Goal: Communication & Community: Ask a question

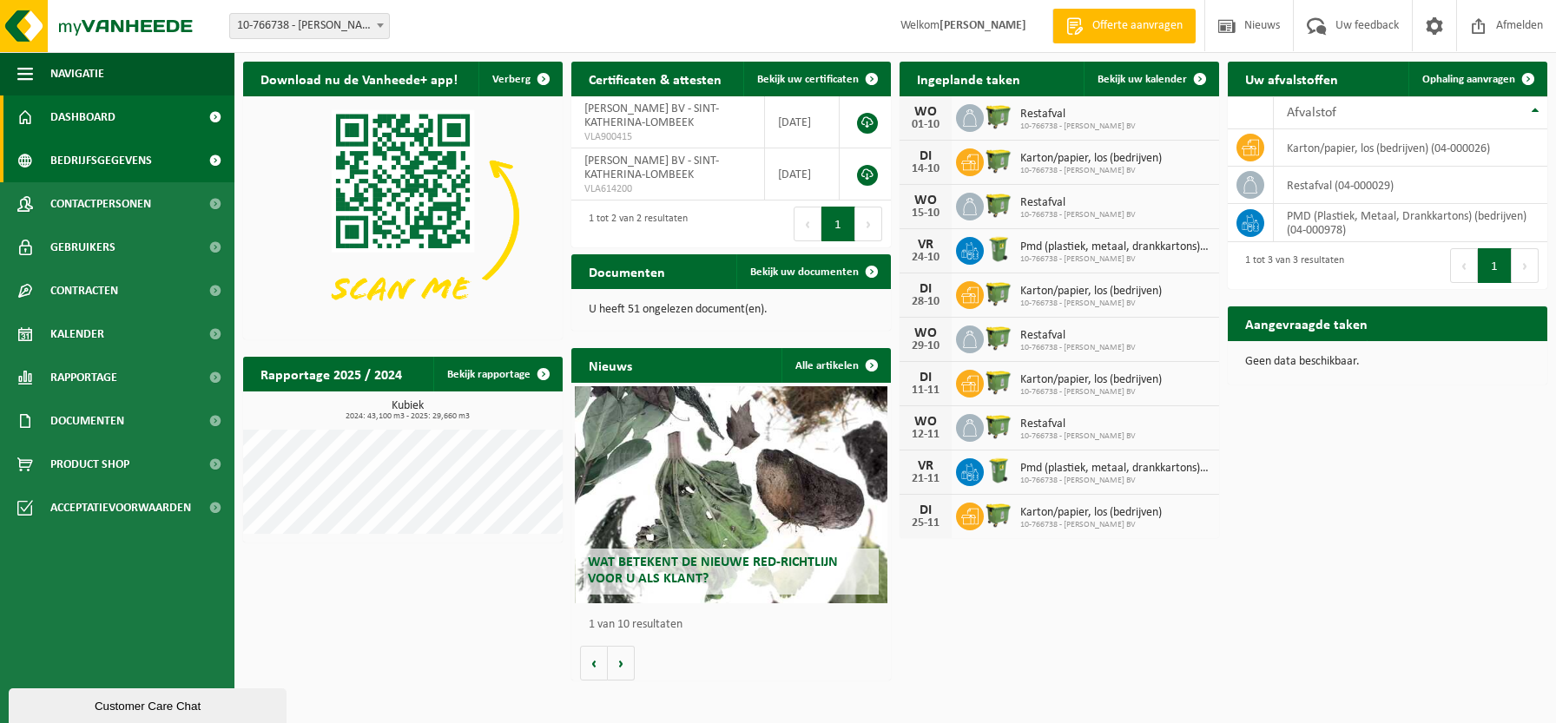
click at [76, 155] on span "Bedrijfsgegevens" at bounding box center [101, 160] width 102 height 43
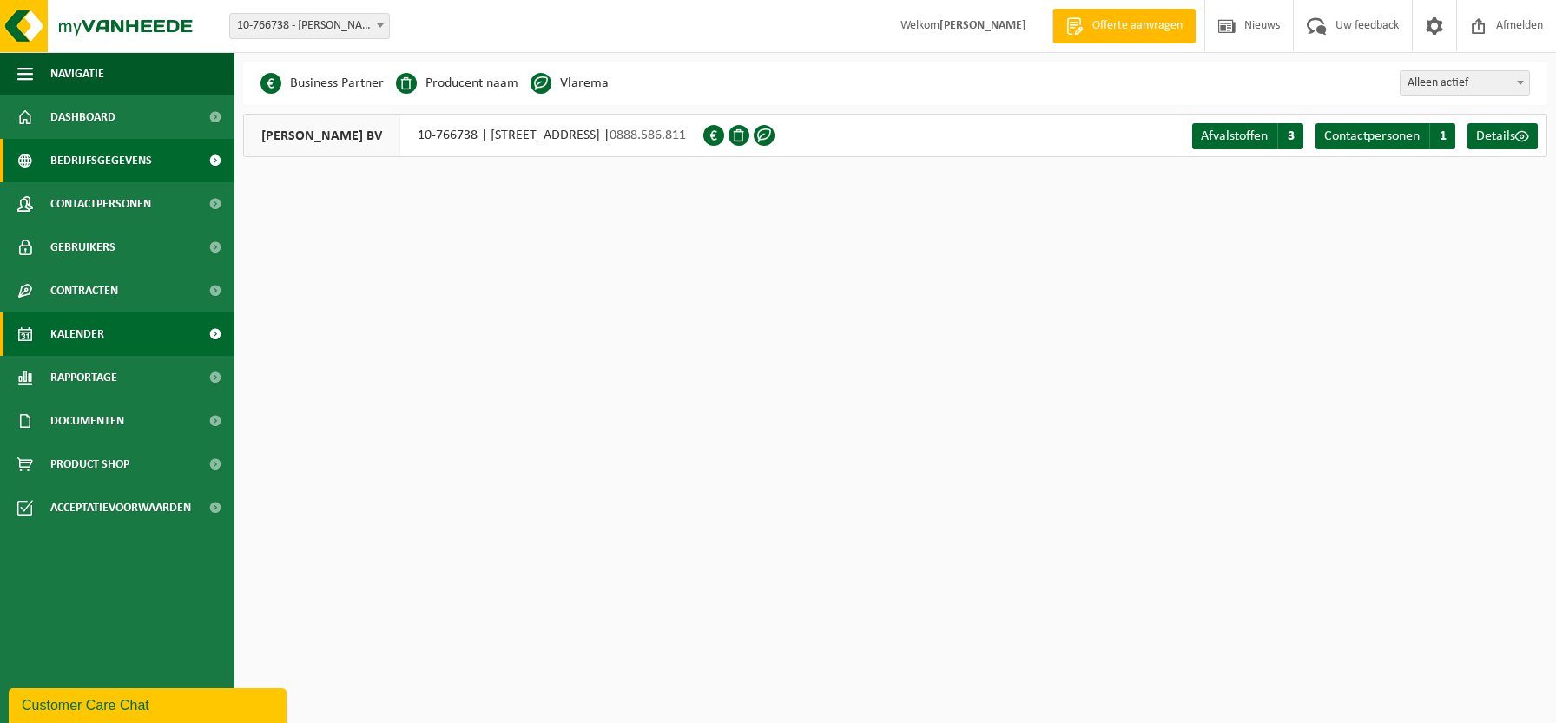
click at [82, 327] on span "Kalender" at bounding box center [77, 334] width 54 height 43
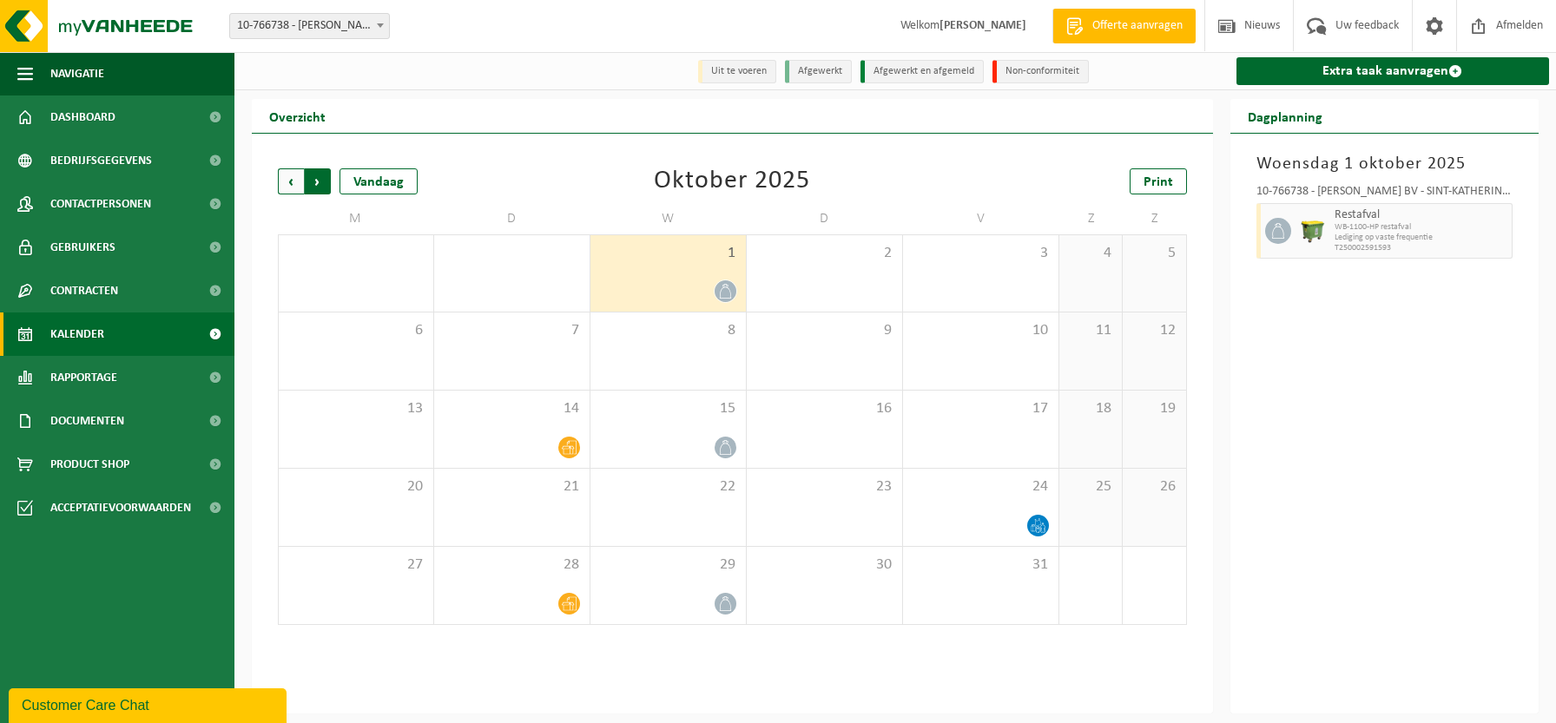
click at [289, 185] on span "Vorige" at bounding box center [291, 181] width 26 height 26
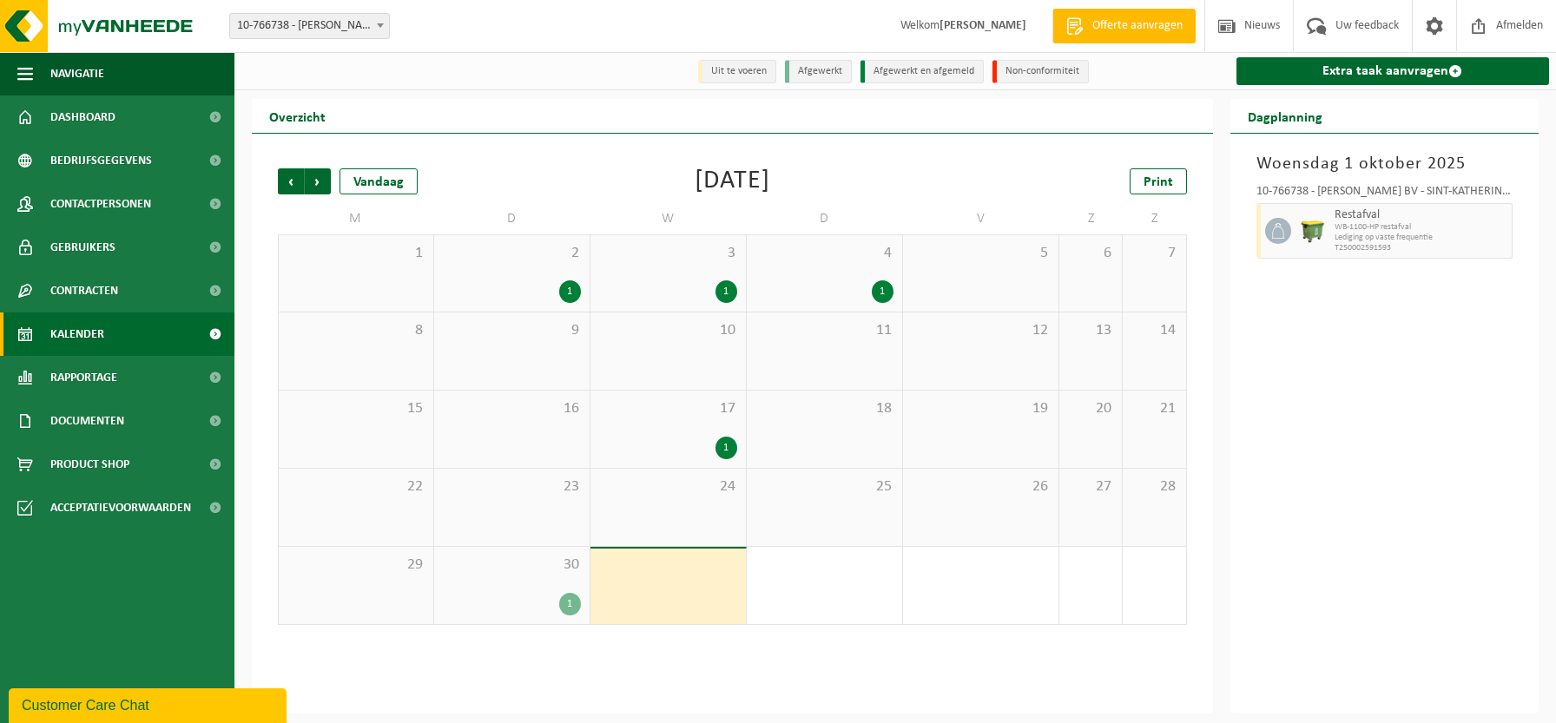
click at [289, 185] on span "Vorige" at bounding box center [291, 181] width 26 height 26
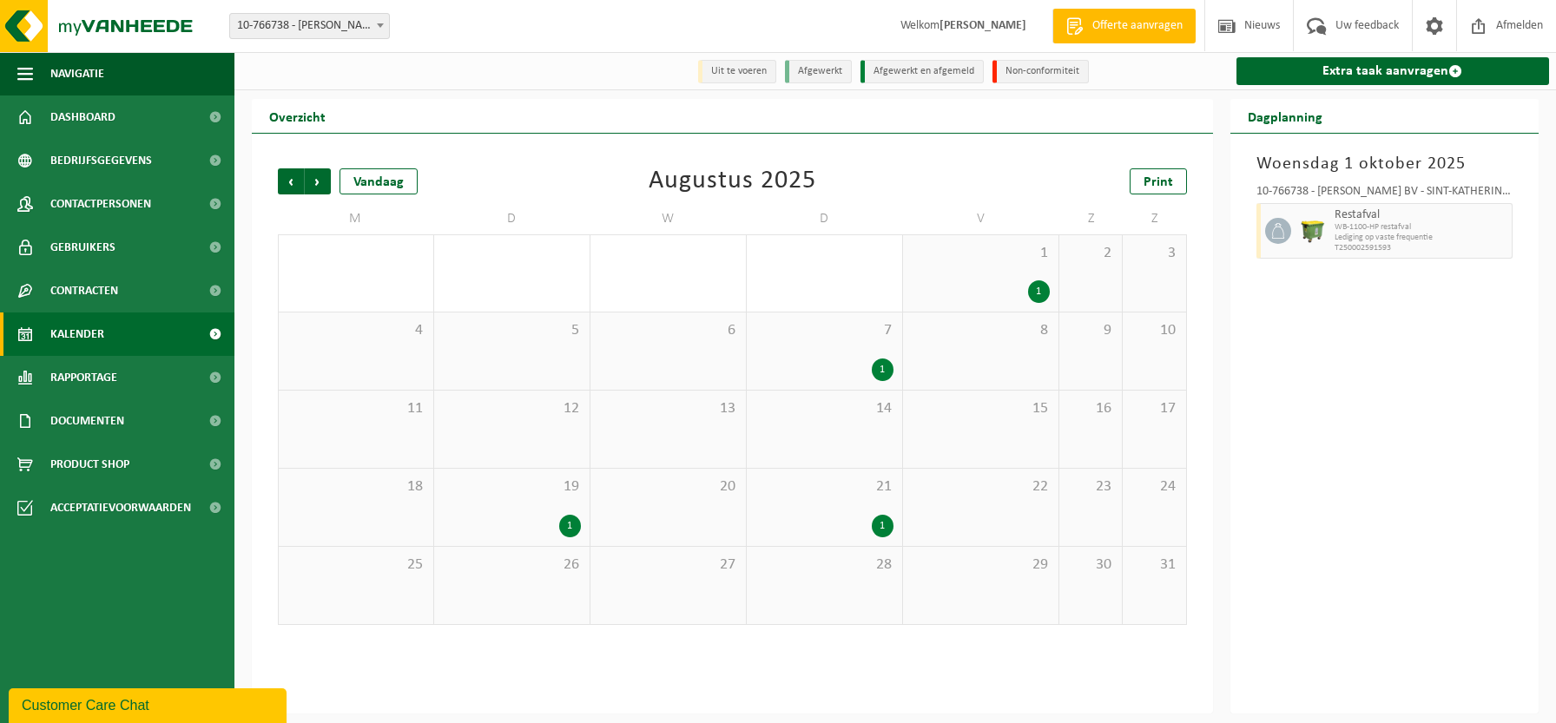
click at [289, 185] on span "Vorige" at bounding box center [291, 181] width 26 height 26
click at [320, 184] on span "Volgende" at bounding box center [318, 181] width 26 height 26
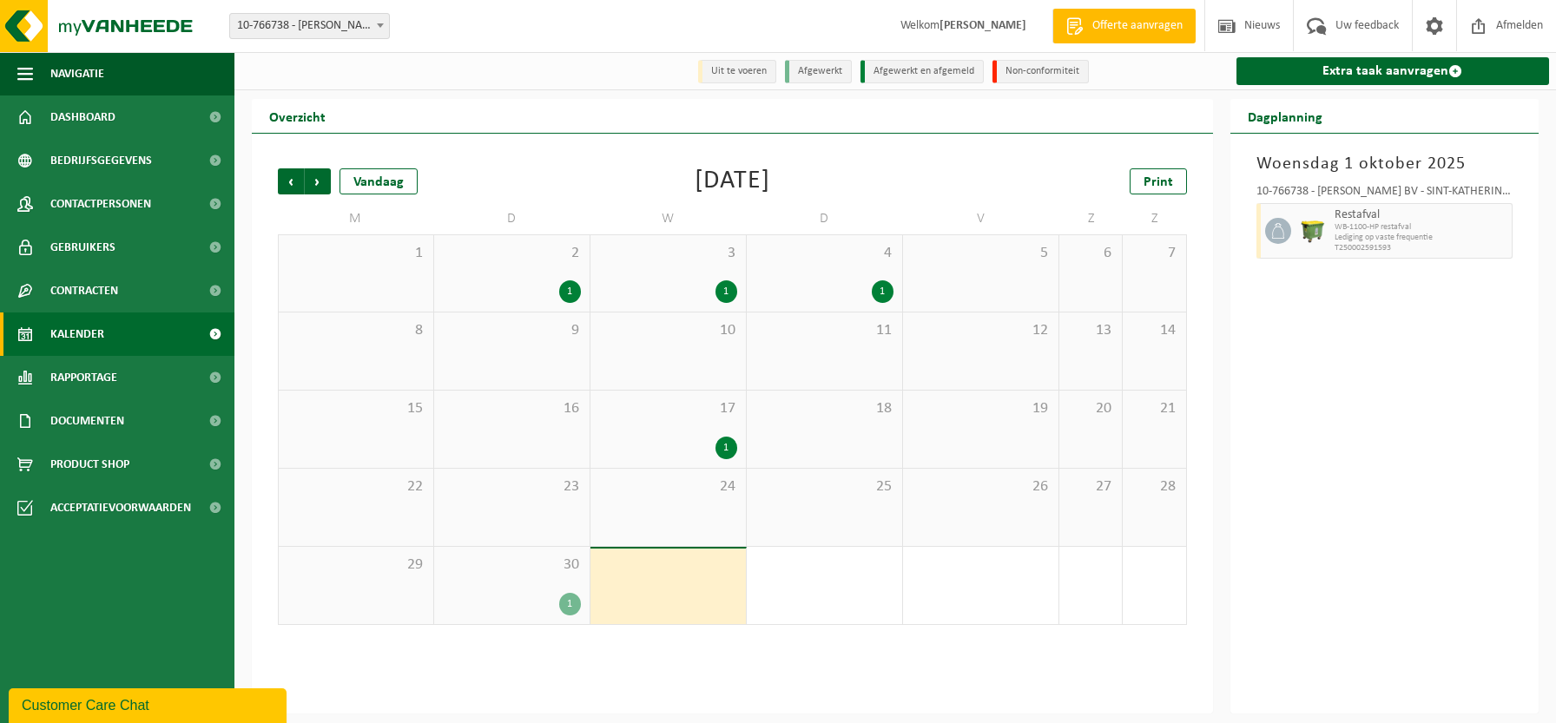
click at [808, 265] on div "4 1" at bounding box center [824, 273] width 155 height 76
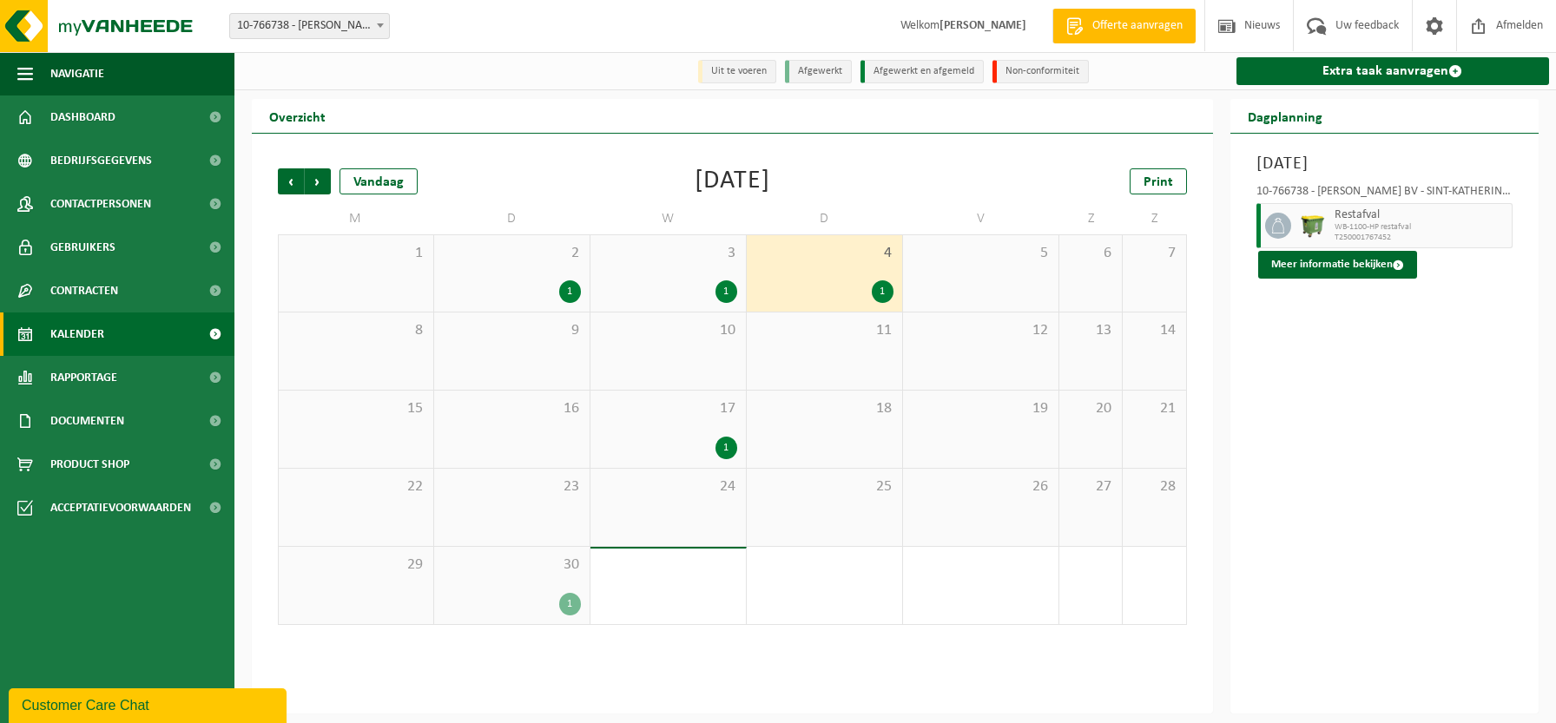
click at [722, 273] on div "3 1" at bounding box center [667, 273] width 155 height 76
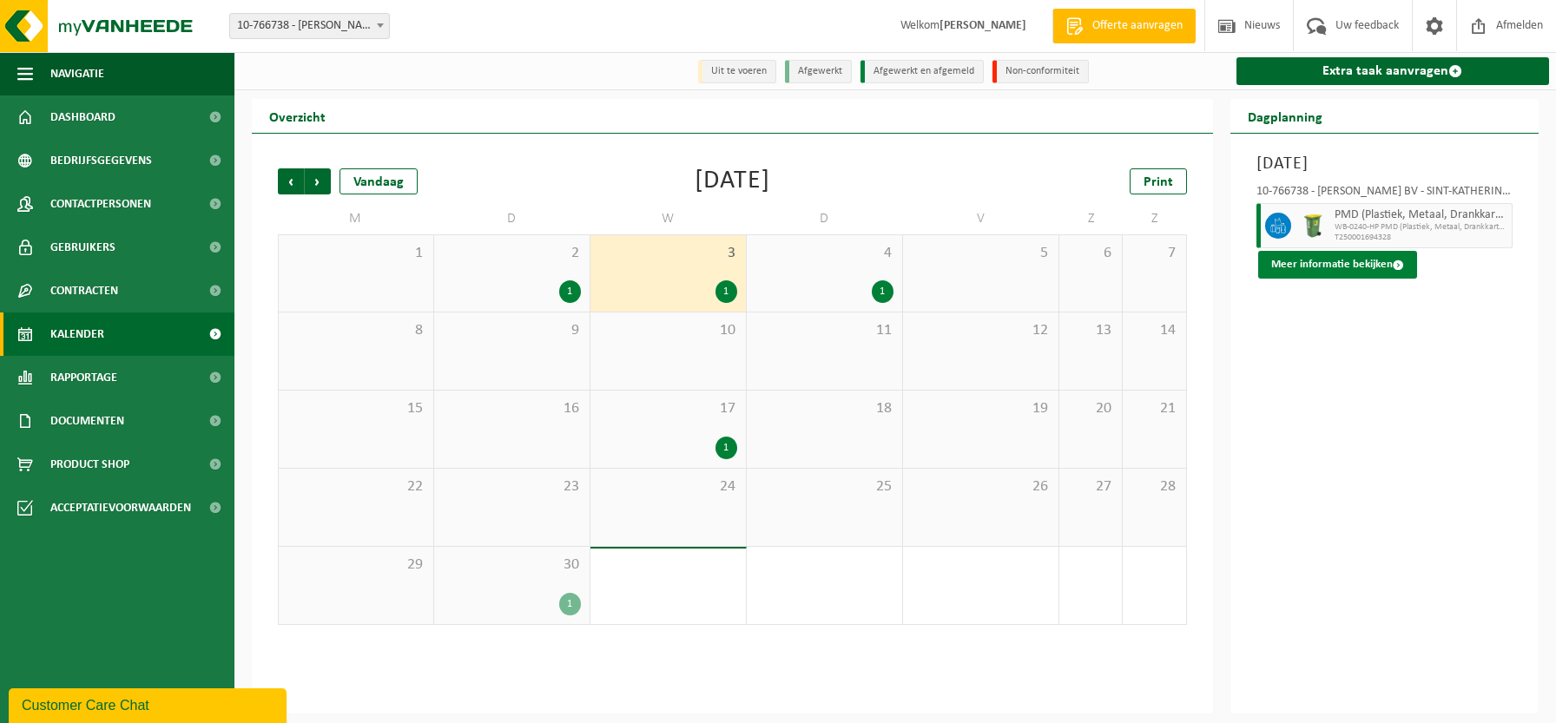
click at [1282, 260] on button "Meer informatie bekijken" at bounding box center [1337, 265] width 159 height 28
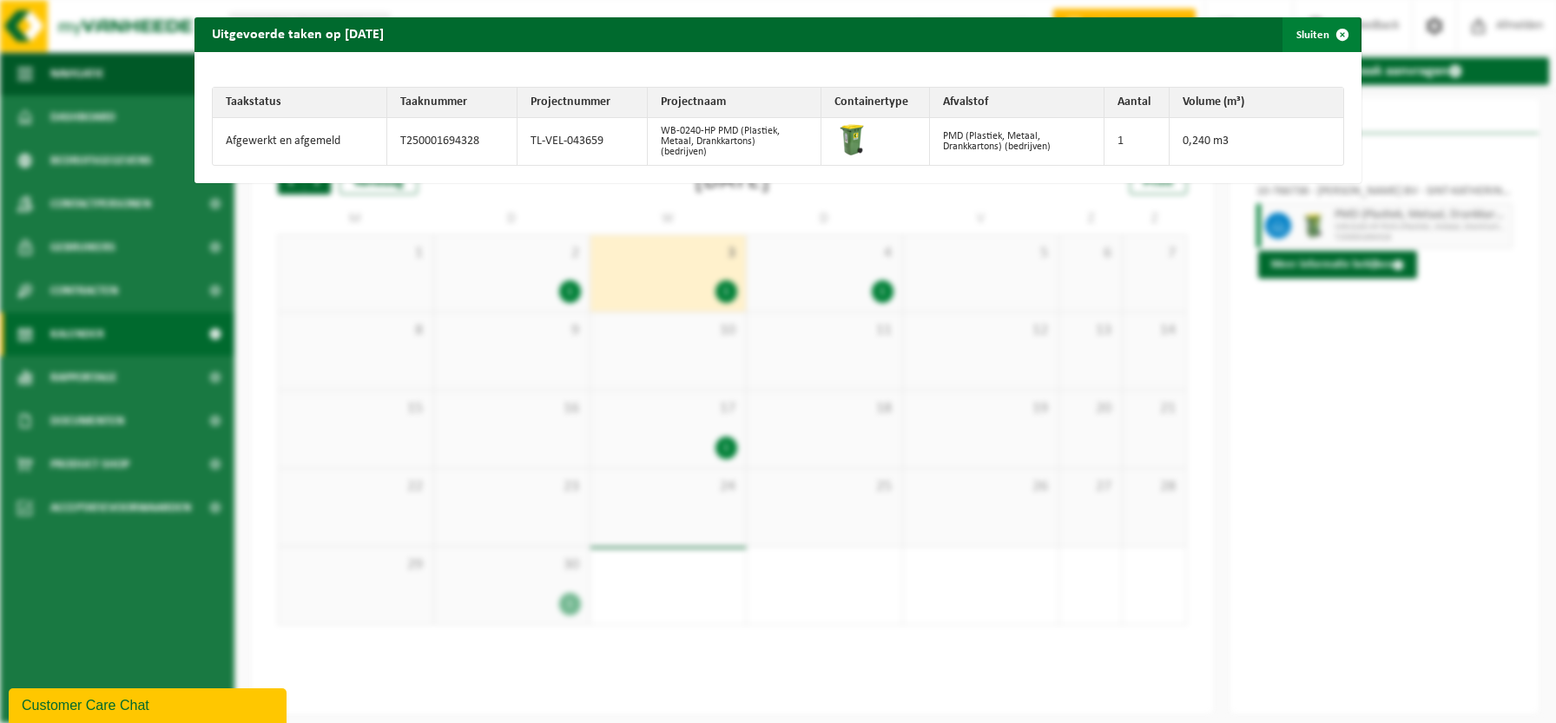
click at [1325, 34] on span "button" at bounding box center [1342, 34] width 35 height 35
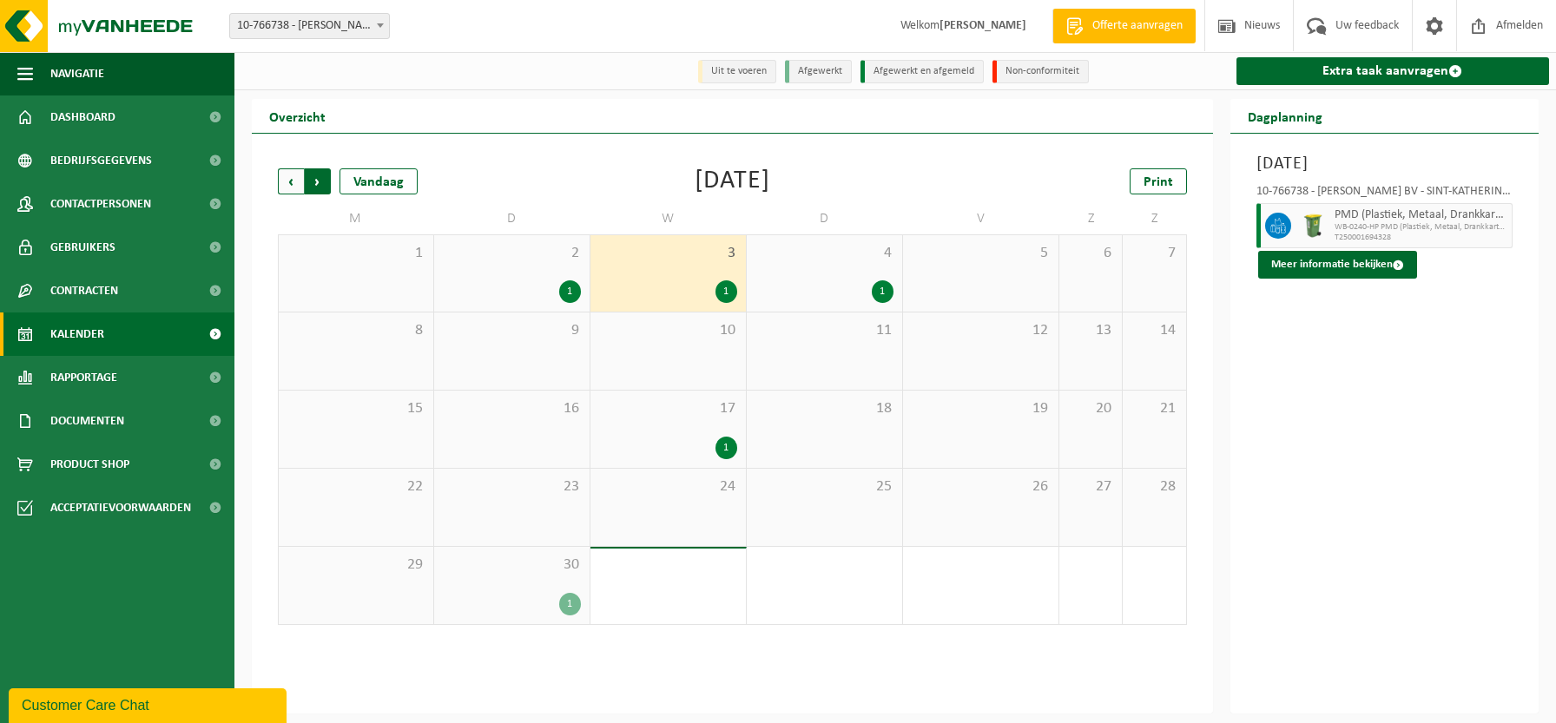
click at [299, 182] on span "Vorige" at bounding box center [291, 181] width 26 height 26
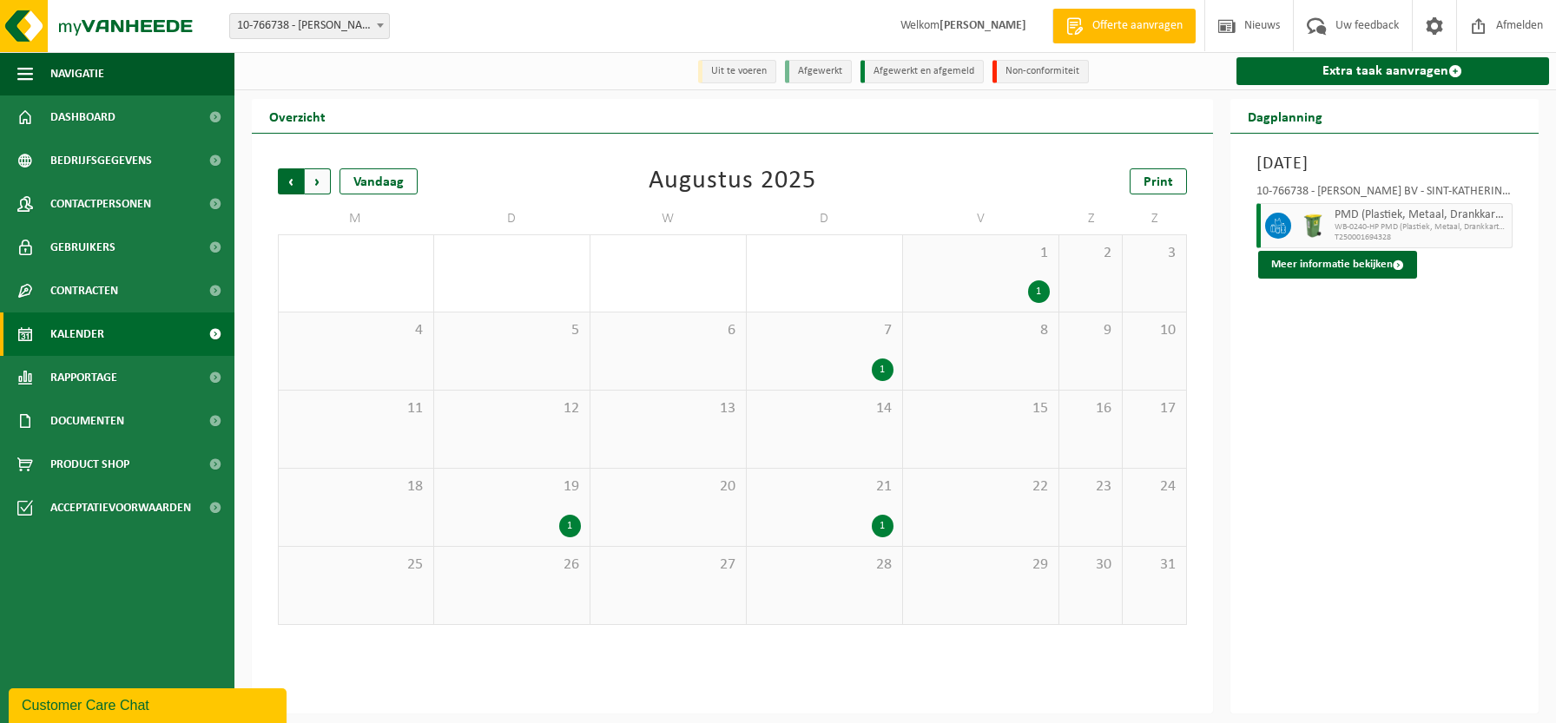
click at [311, 180] on span "Volgende" at bounding box center [318, 181] width 26 height 26
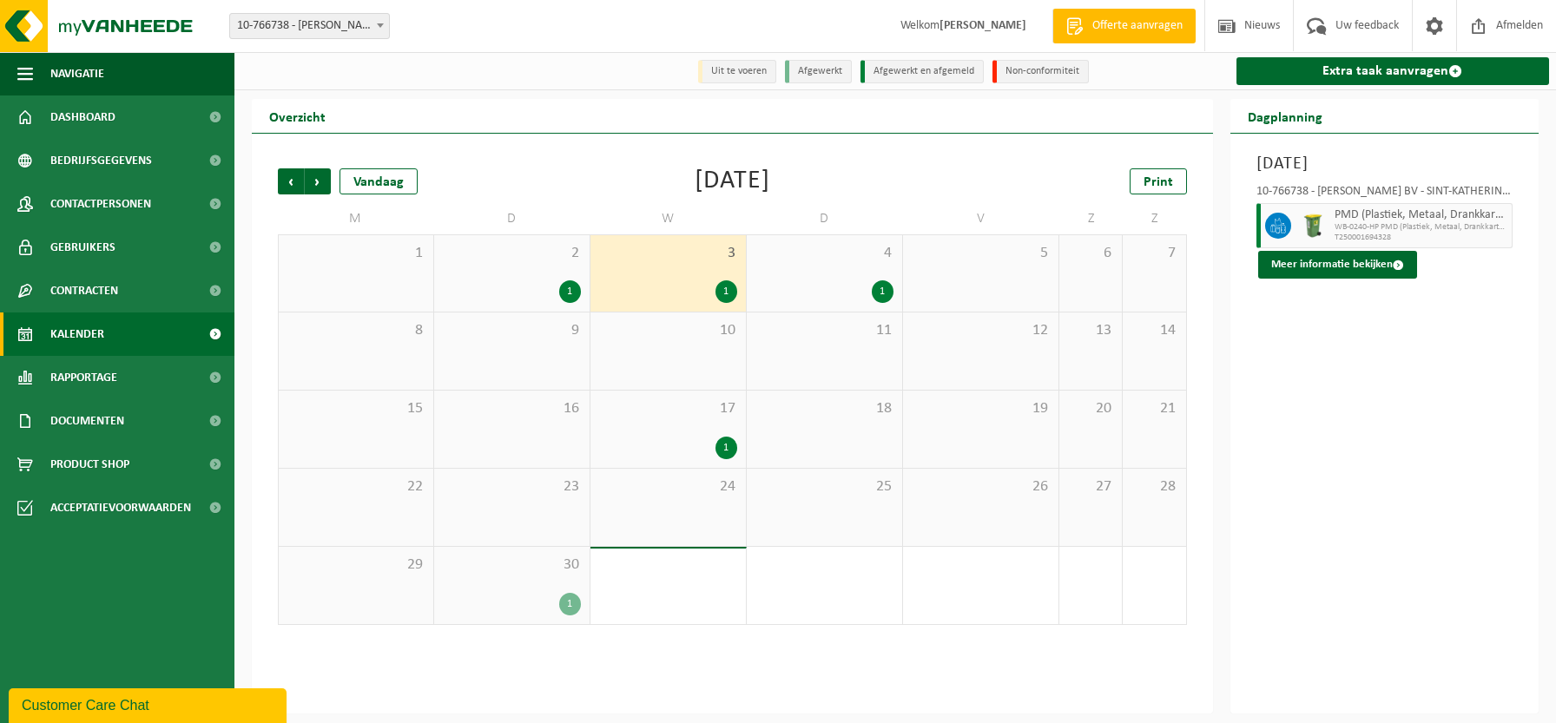
click at [1013, 289] on div "5" at bounding box center [980, 273] width 155 height 76
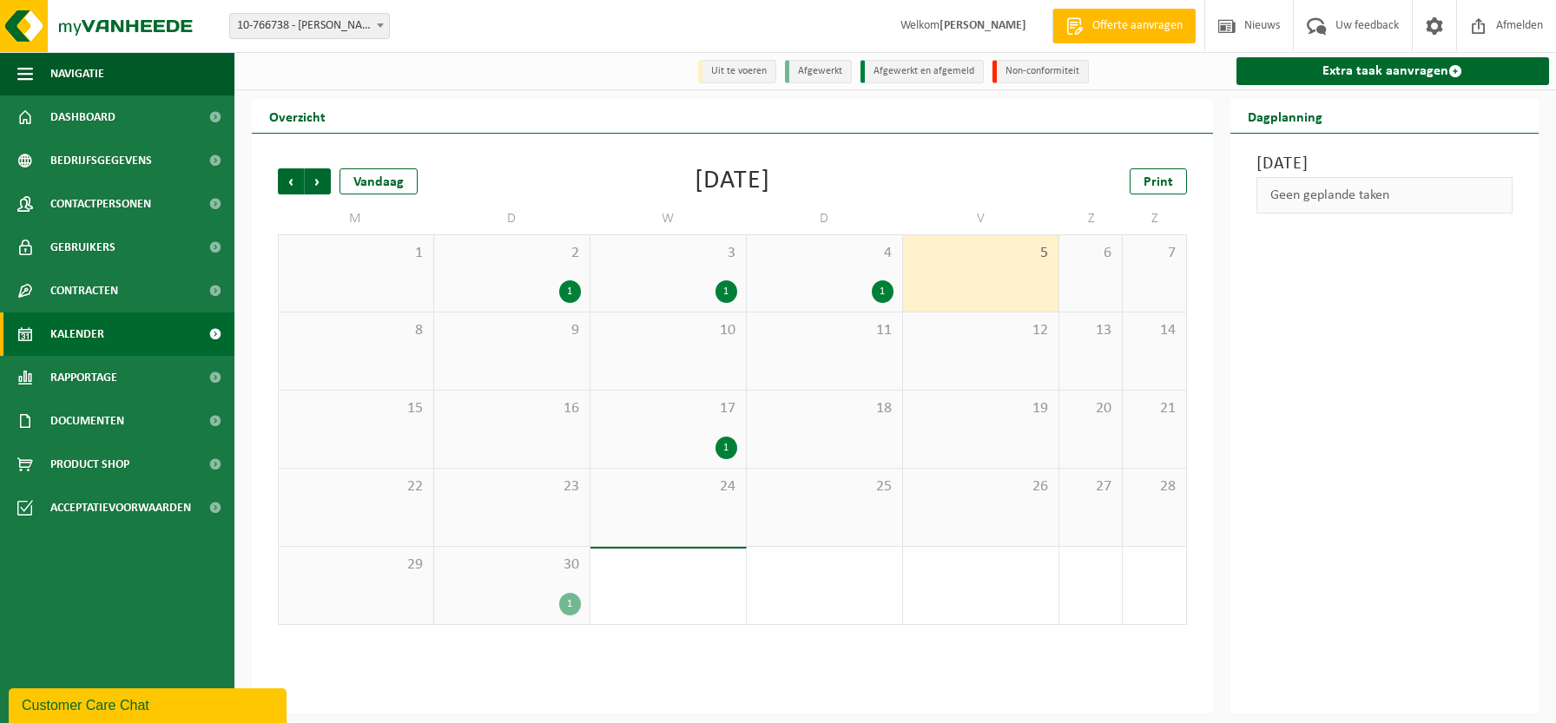
click at [1010, 327] on span "12" at bounding box center [981, 330] width 138 height 19
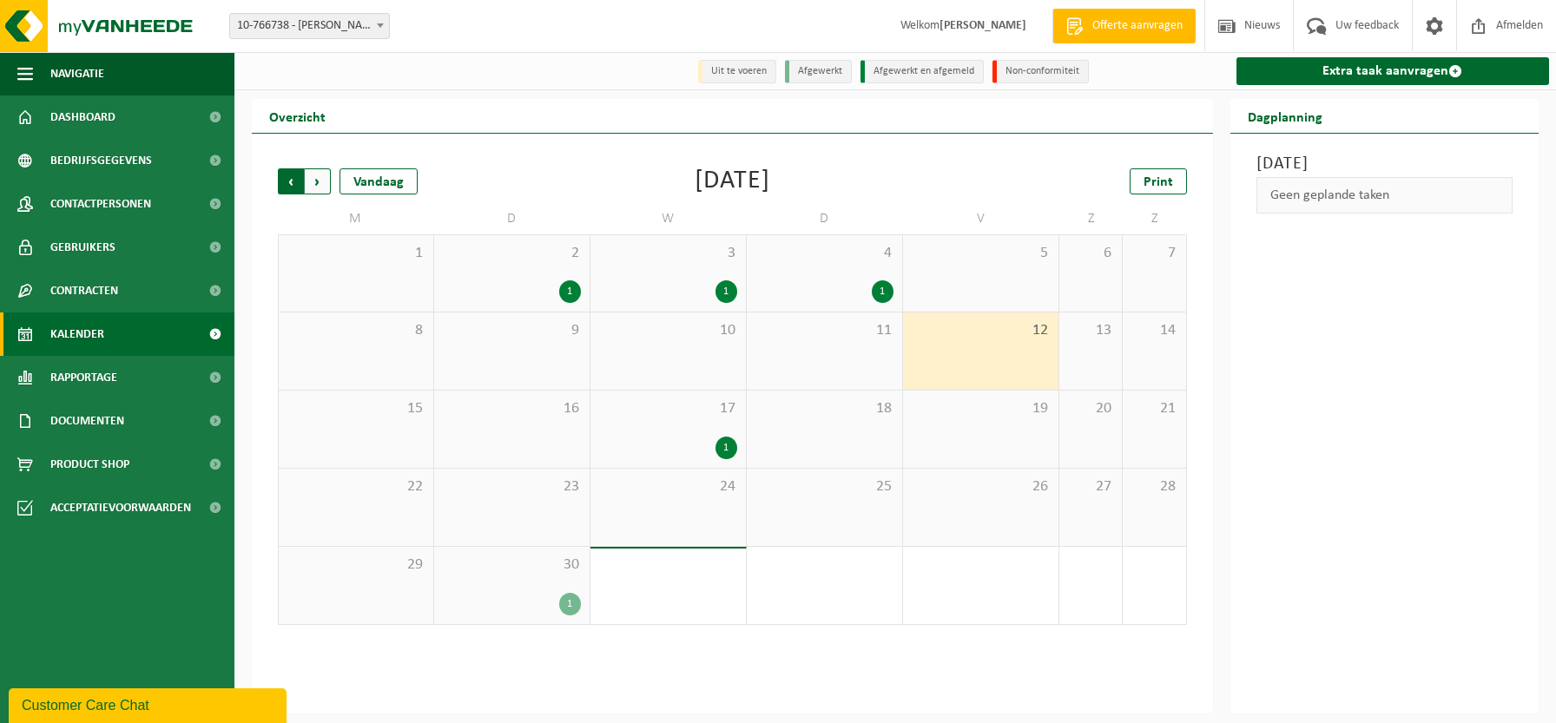
click at [309, 179] on span "Volgende" at bounding box center [318, 181] width 26 height 26
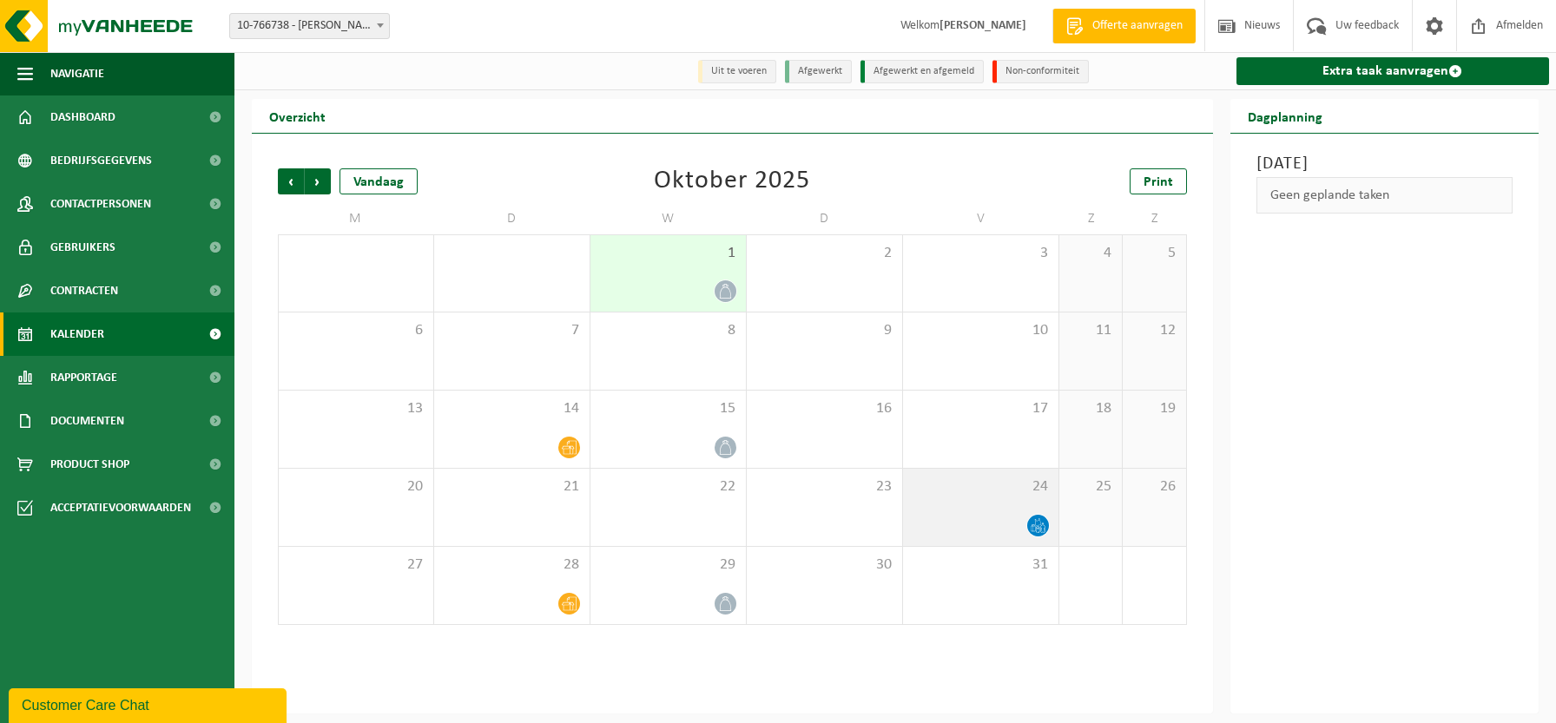
click at [973, 526] on div at bounding box center [981, 525] width 138 height 23
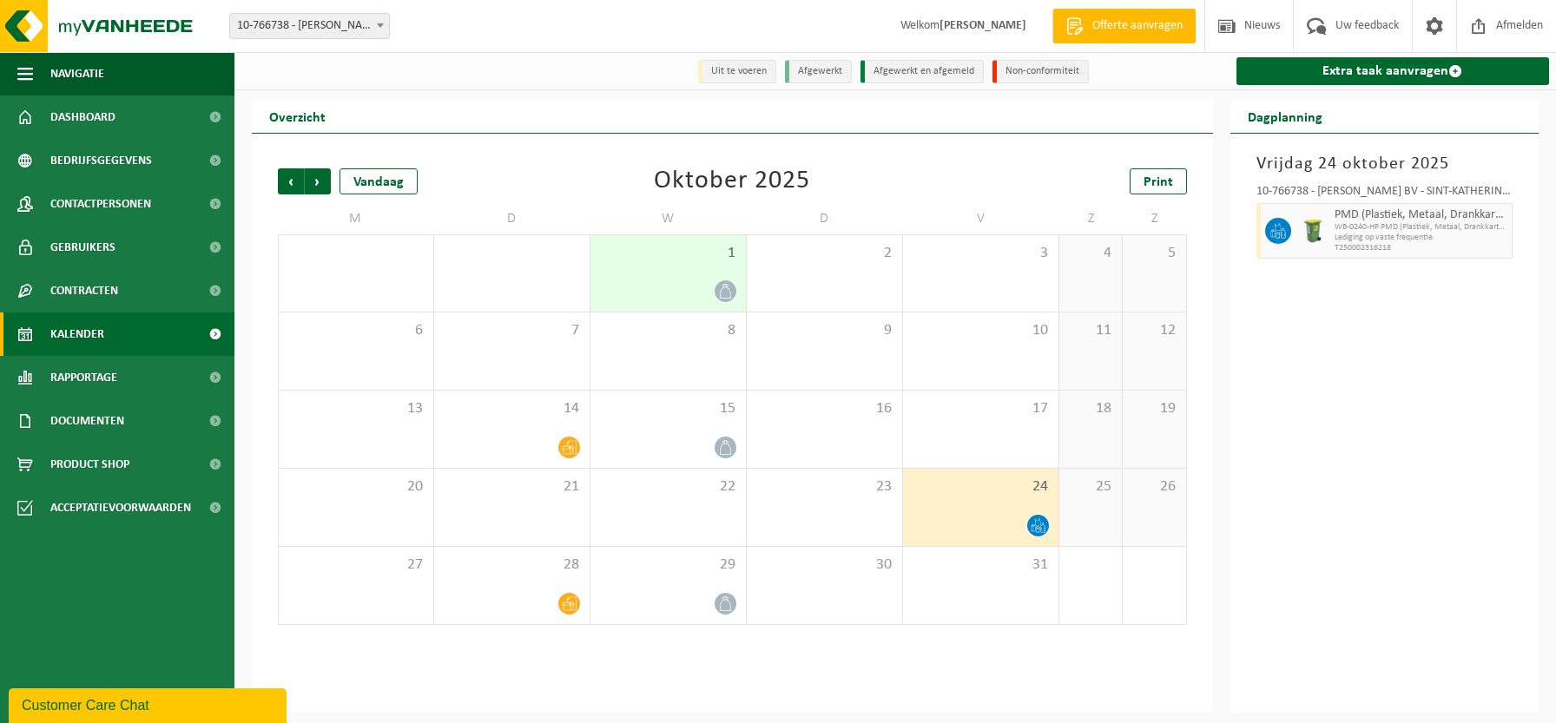
click at [660, 263] on span "1" at bounding box center [668, 253] width 138 height 19
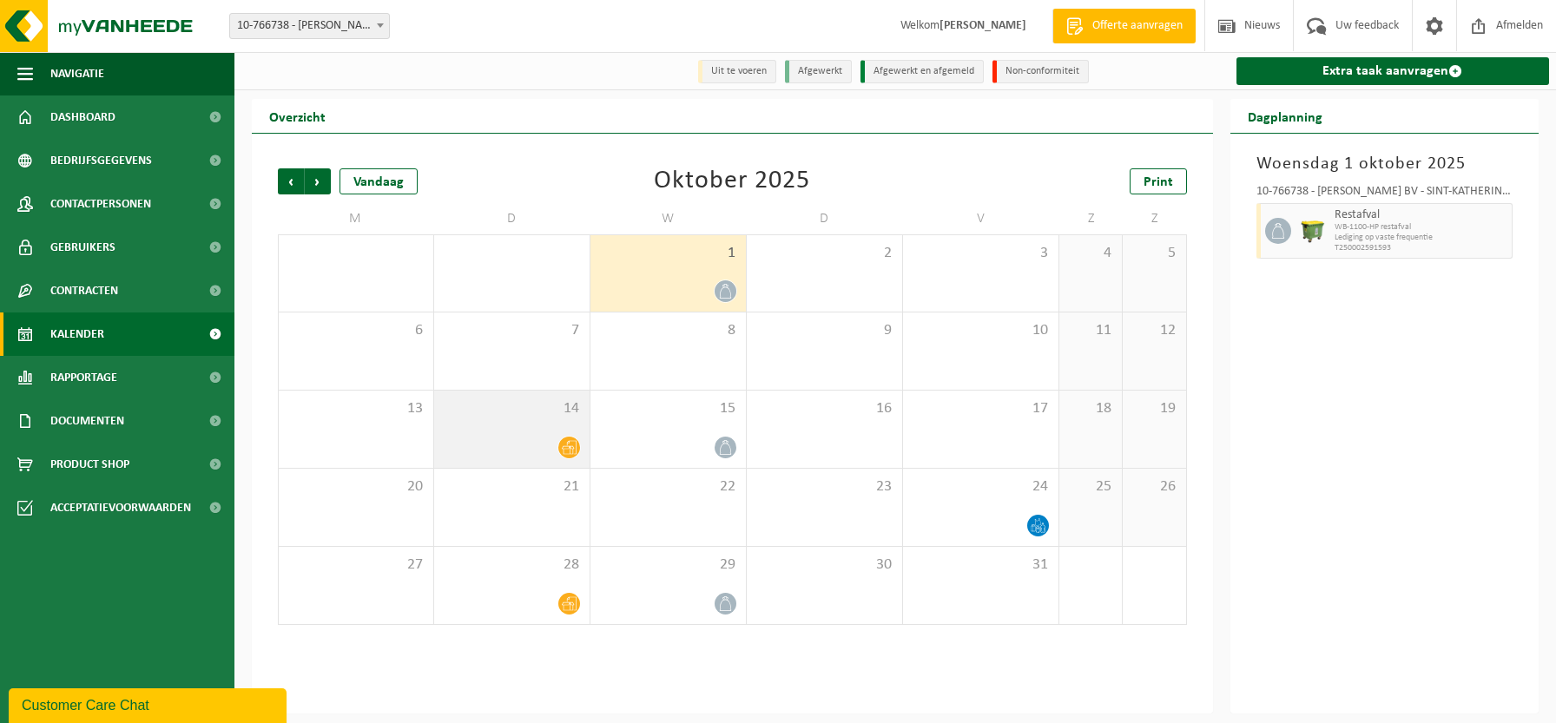
click at [516, 453] on div at bounding box center [512, 447] width 138 height 23
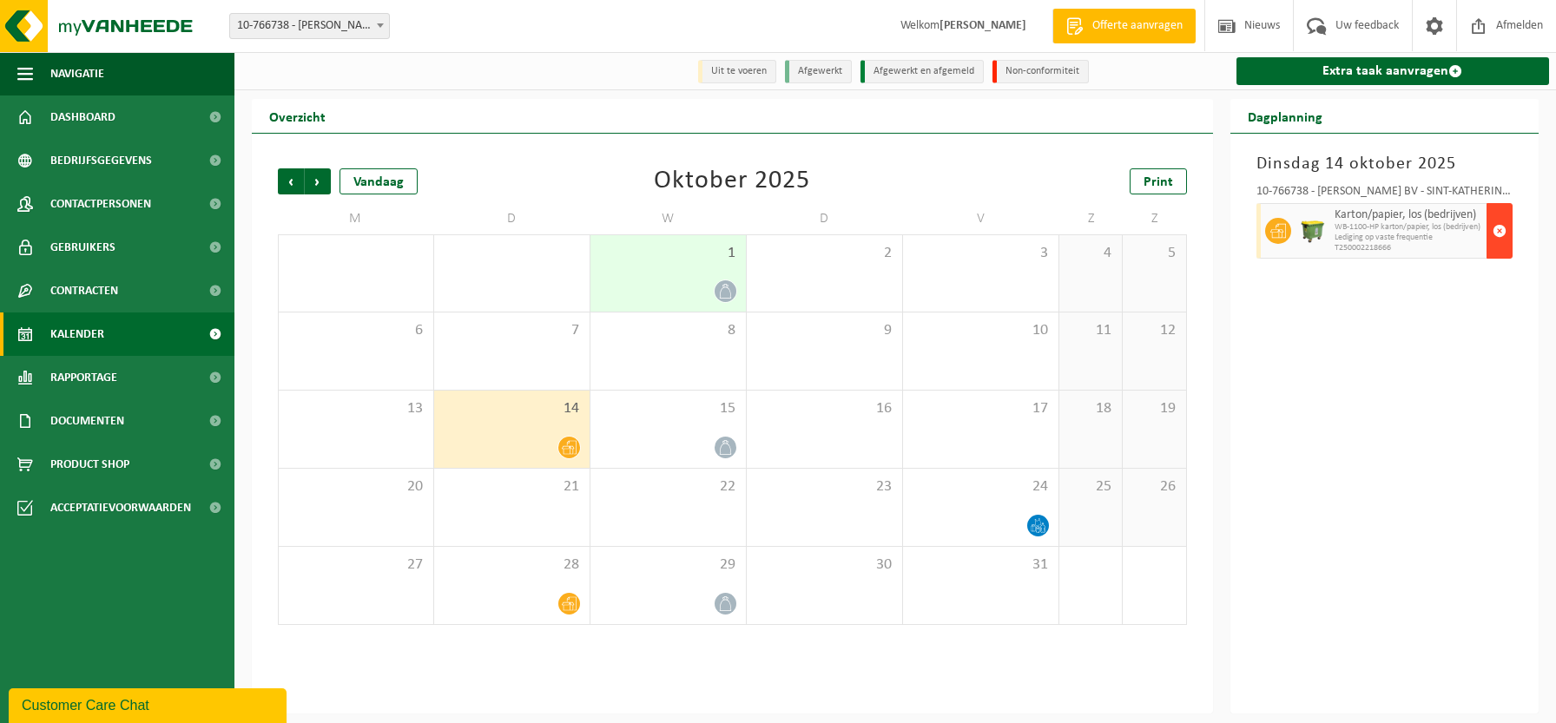
click at [1495, 241] on span "button" at bounding box center [1500, 231] width 14 height 35
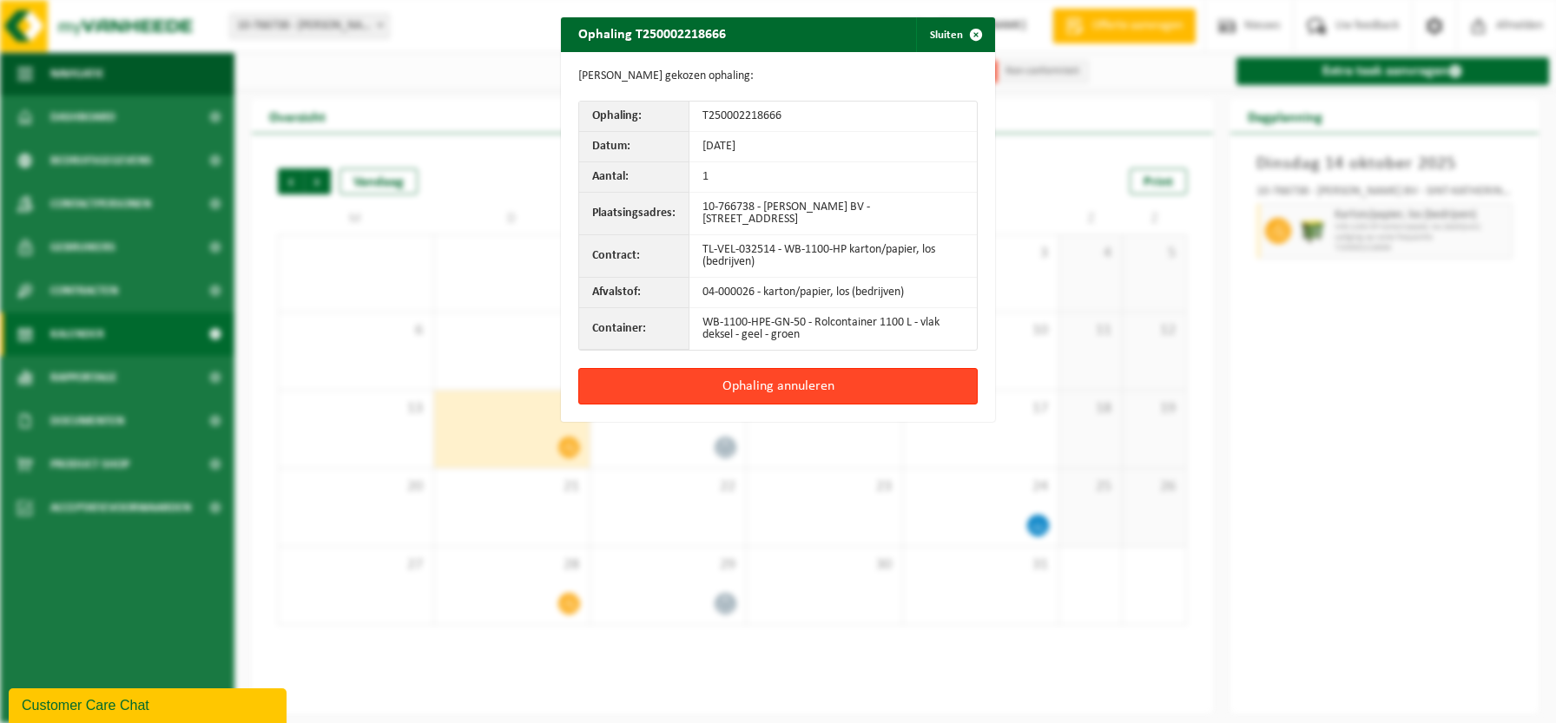
click at [827, 387] on button "Ophaling annuleren" at bounding box center [777, 386] width 399 height 36
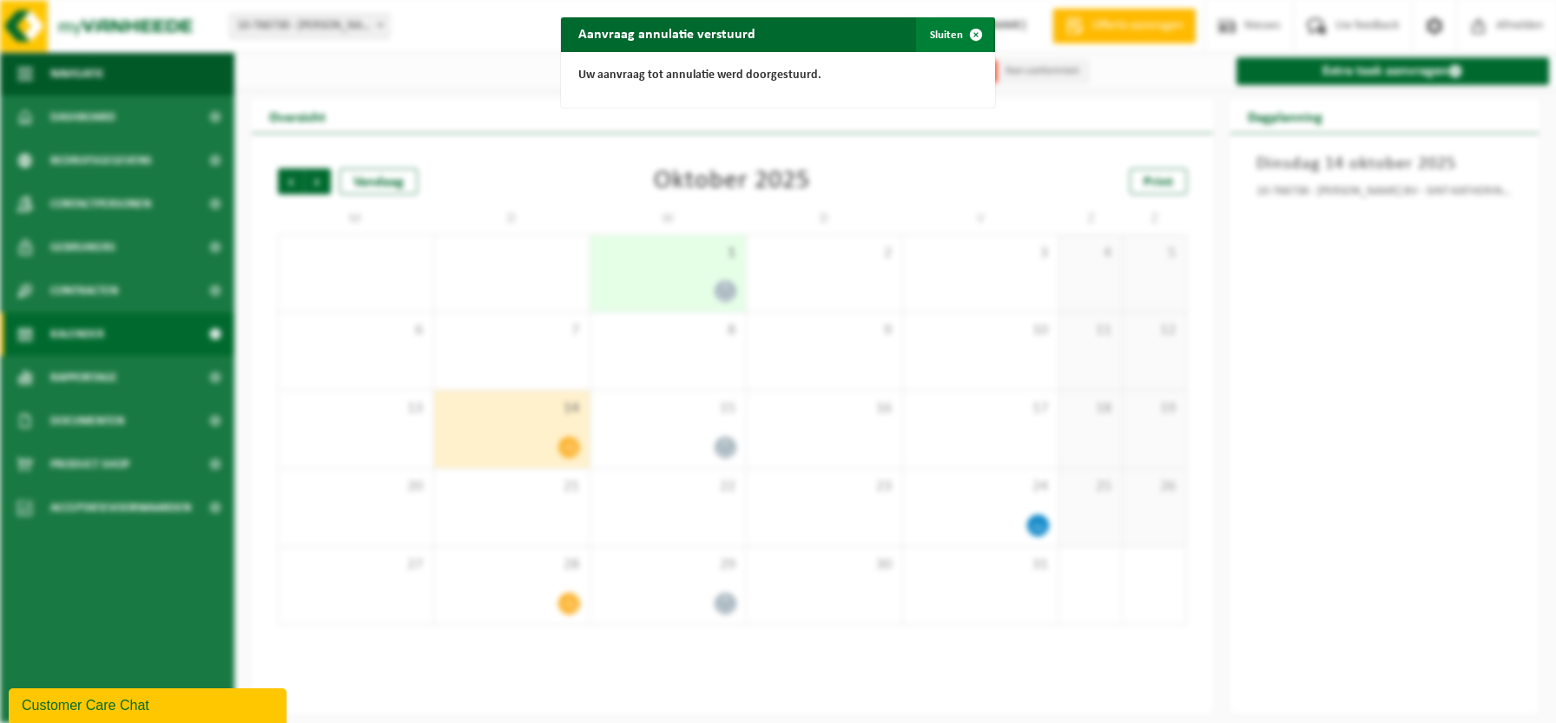
click at [954, 30] on button "Sluiten" at bounding box center [954, 34] width 77 height 35
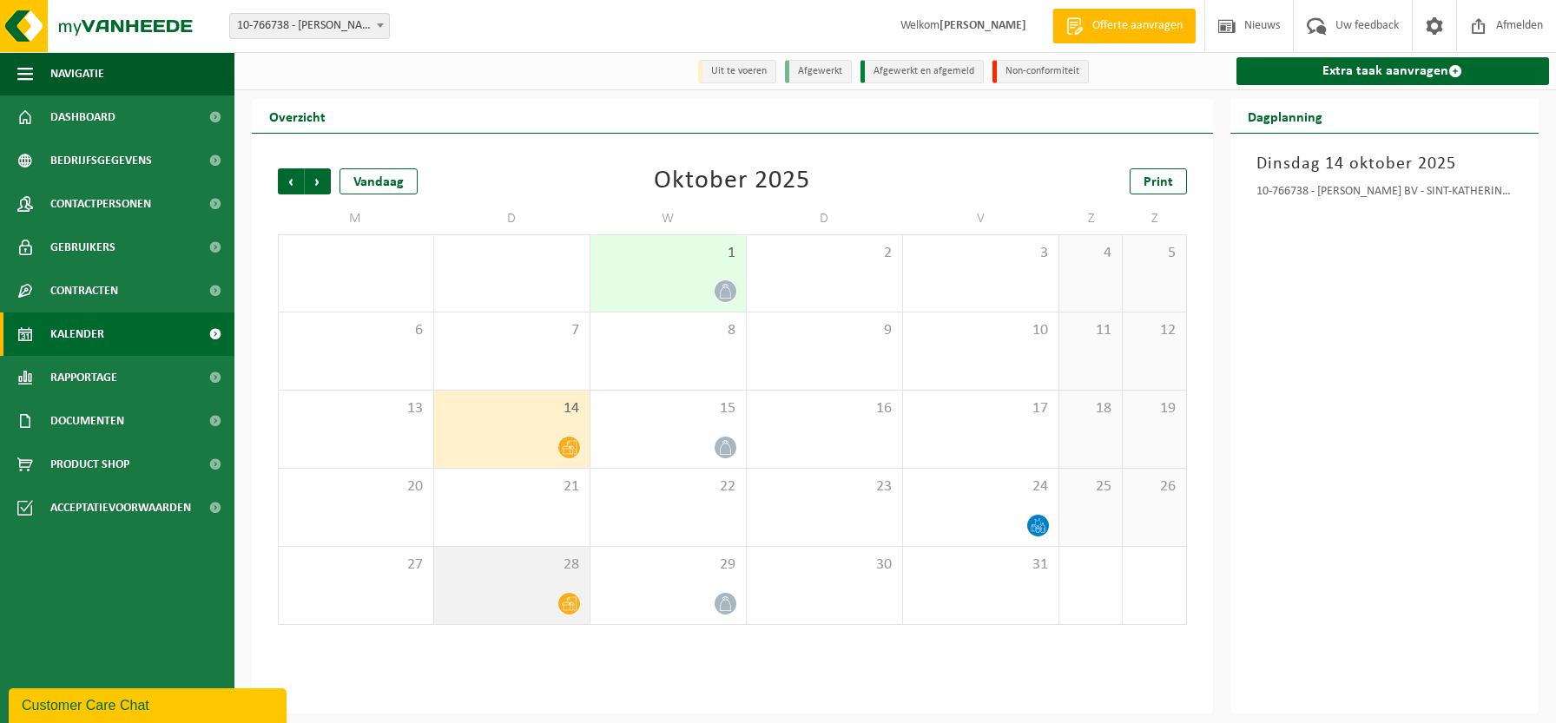
click at [522, 588] on div "28" at bounding box center [511, 585] width 155 height 77
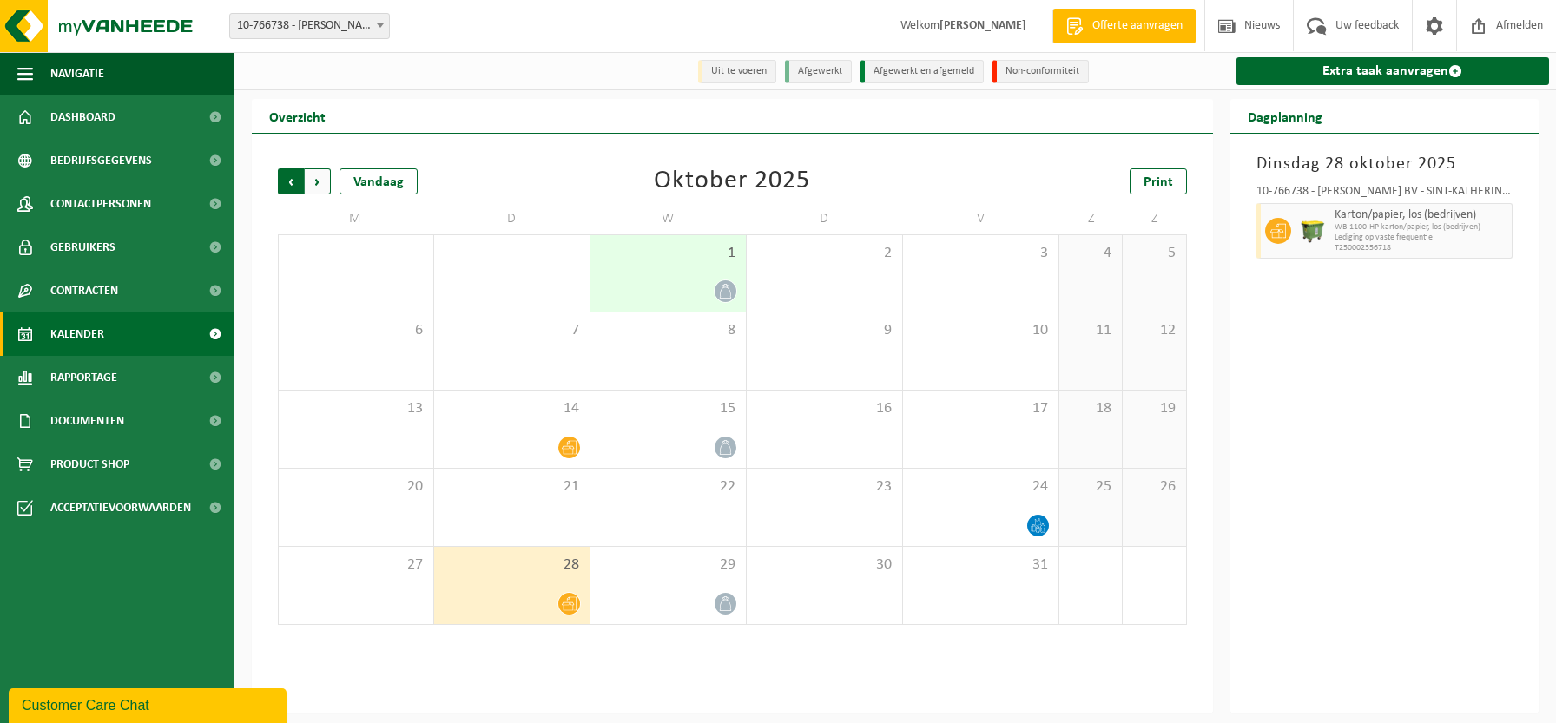
click at [310, 180] on span "Volgende" at bounding box center [318, 181] width 26 height 26
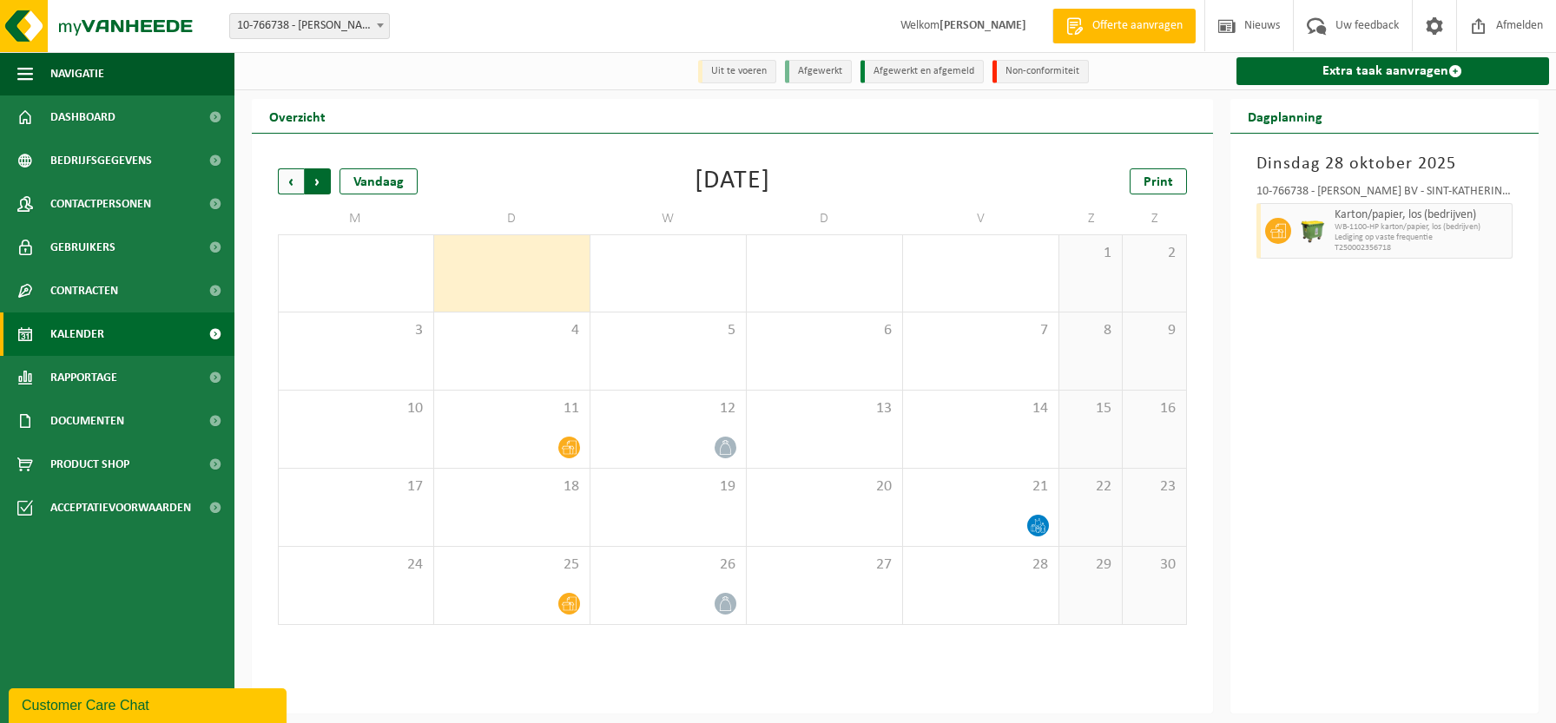
click at [293, 186] on span "Vorige" at bounding box center [291, 181] width 26 height 26
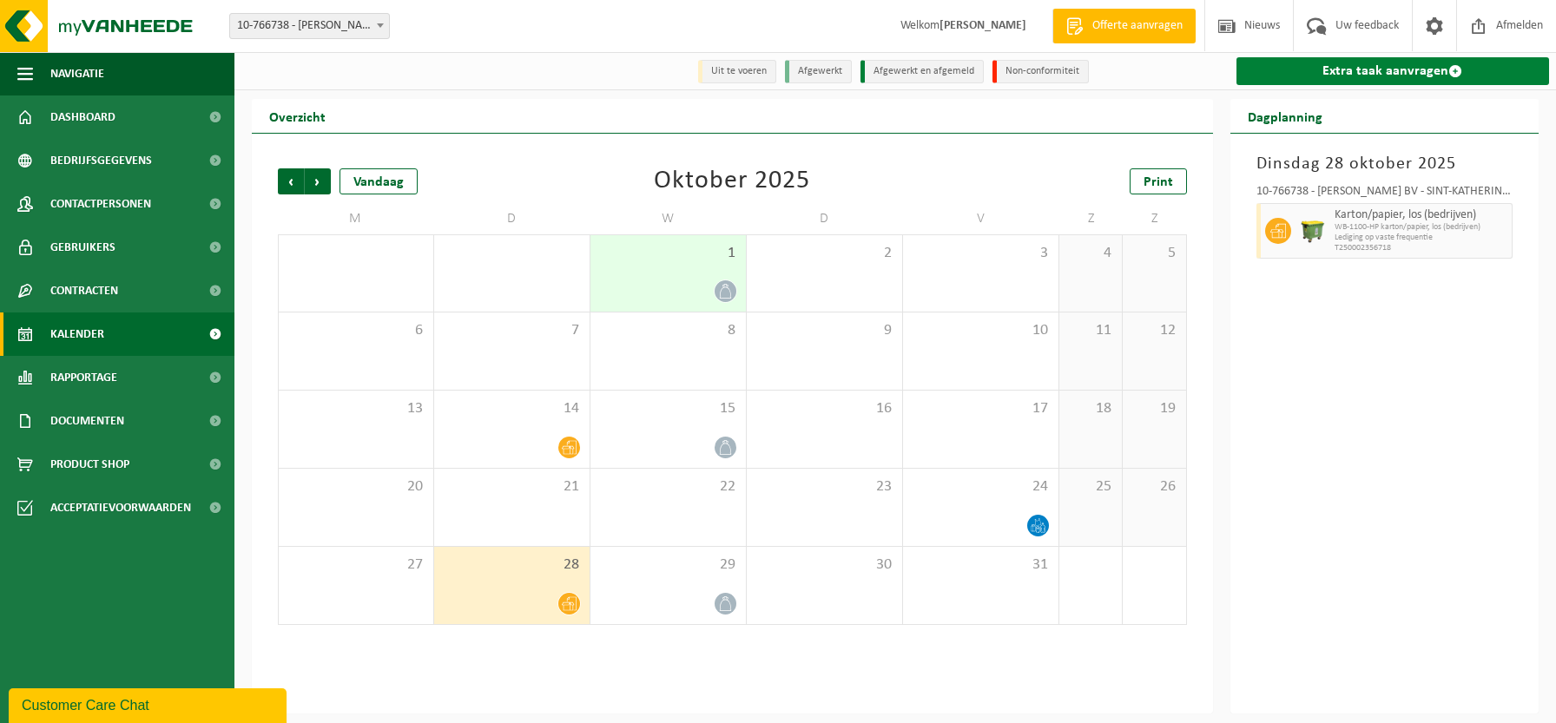
click at [1296, 70] on link "Extra taak aanvragen" at bounding box center [1392, 71] width 313 height 28
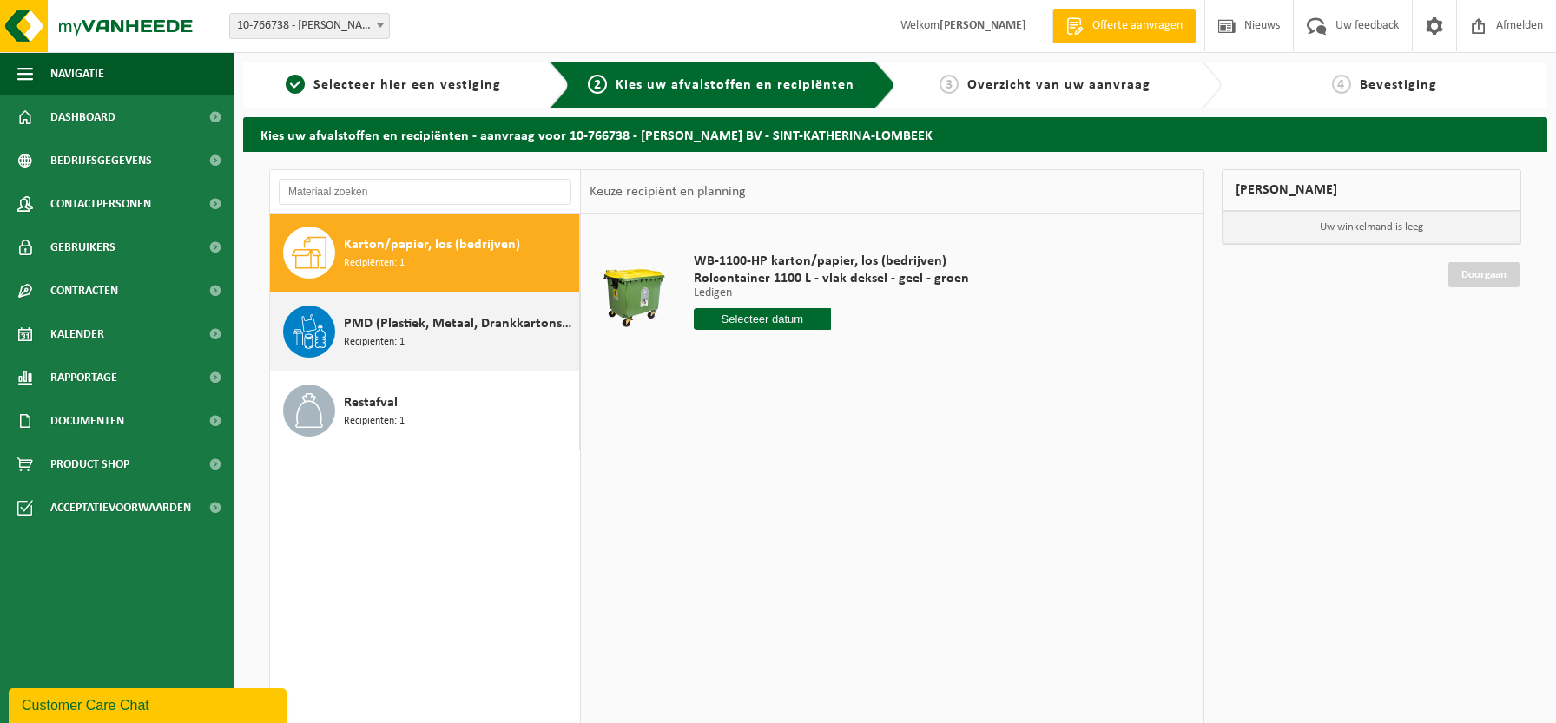
click at [419, 333] on span "PMD (Plastiek, Metaal, Drankkartons) (bedrijven)" at bounding box center [459, 323] width 231 height 21
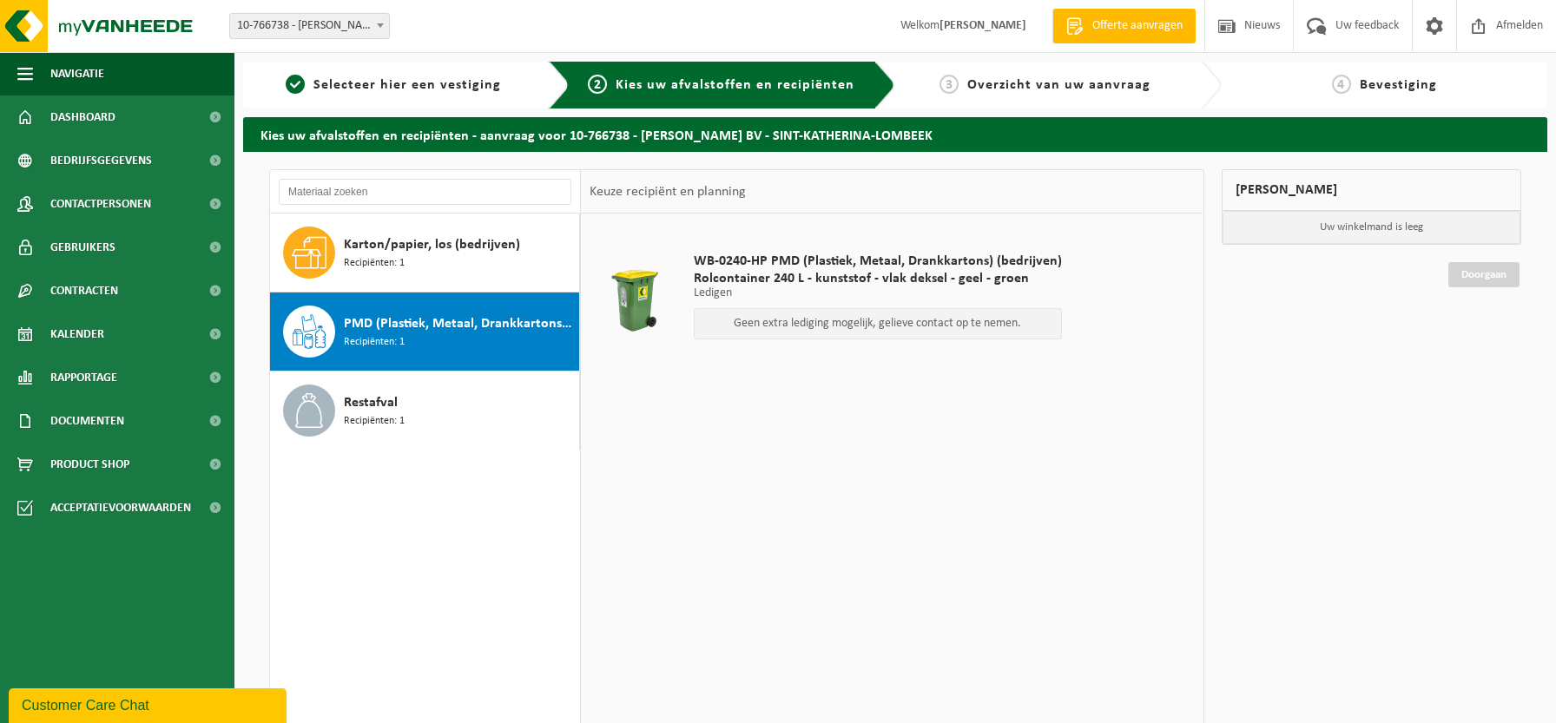
click at [728, 318] on p "Geen extra lediging mogelijk, gelieve contact op te nemen." at bounding box center [877, 324] width 349 height 12
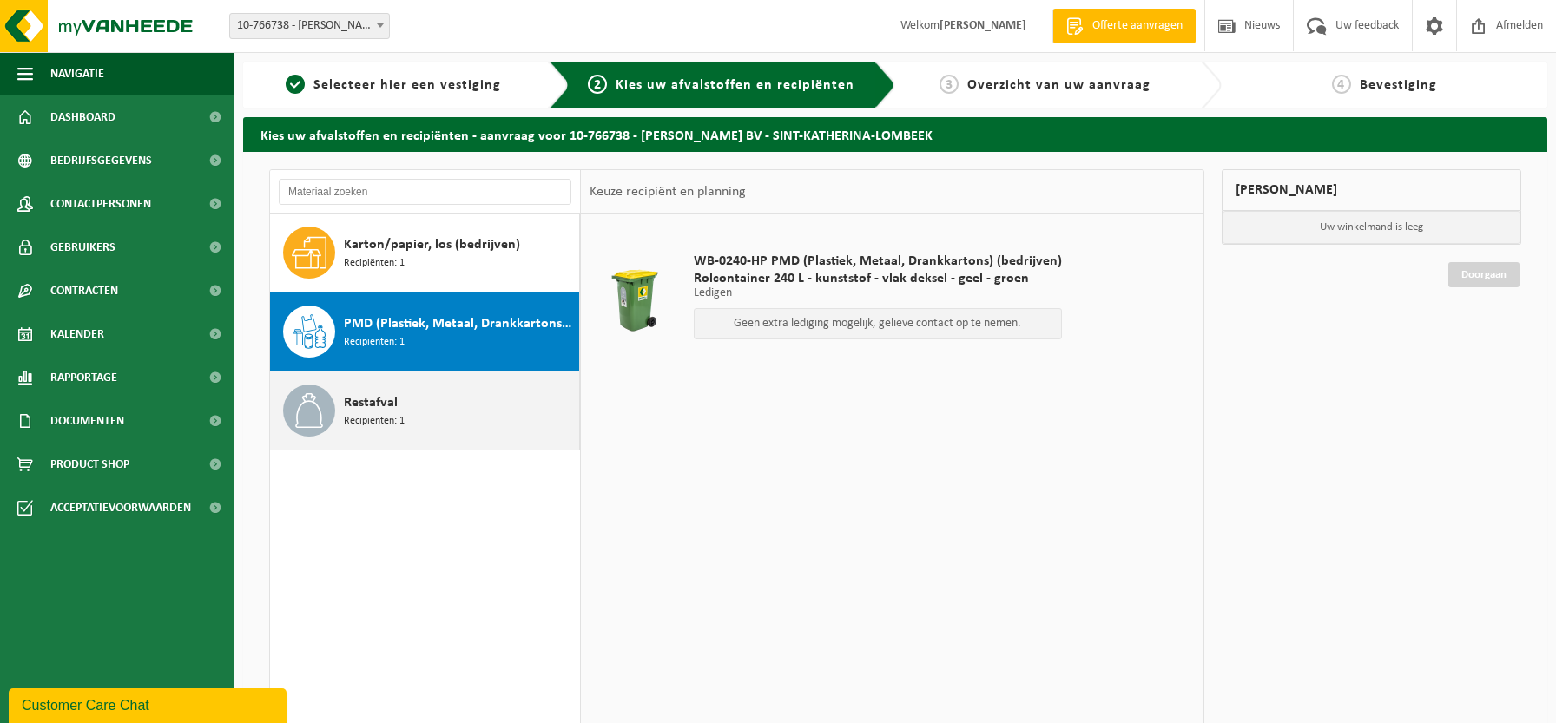
click at [479, 396] on div "Restafval Recipiënten: 1" at bounding box center [459, 411] width 231 height 52
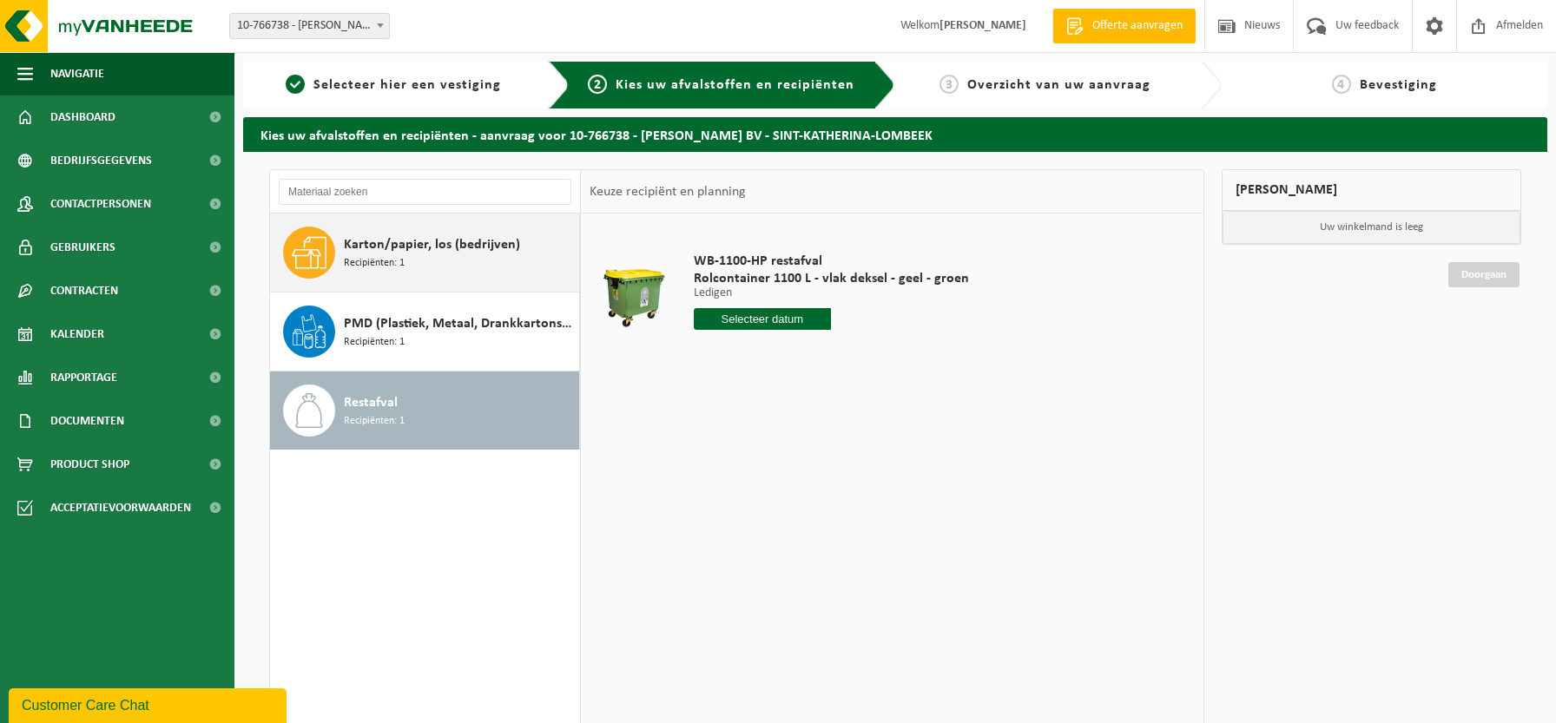
click at [435, 256] on div "Karton/papier, los (bedrijven) Recipiënten: 1" at bounding box center [459, 253] width 231 height 52
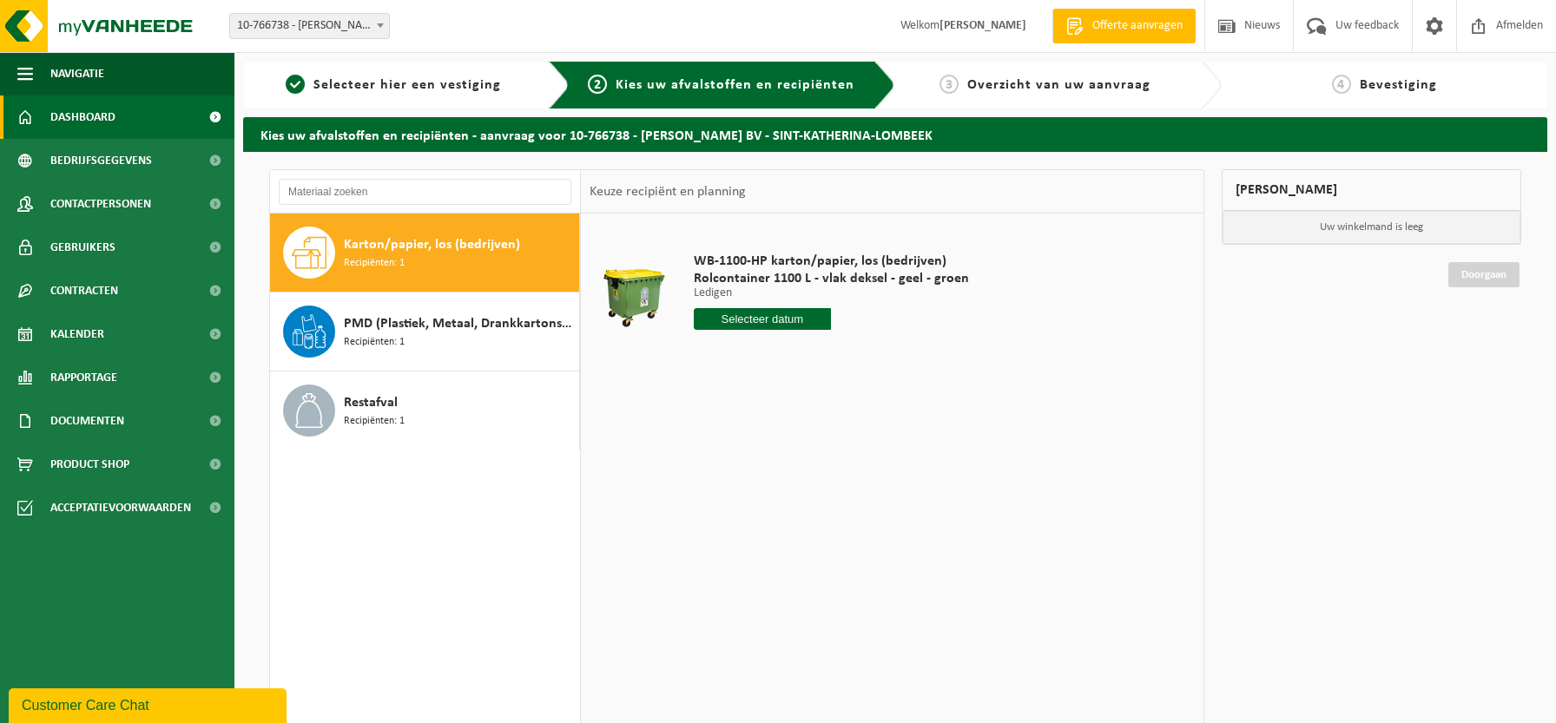
click at [105, 122] on span "Dashboard" at bounding box center [82, 117] width 65 height 43
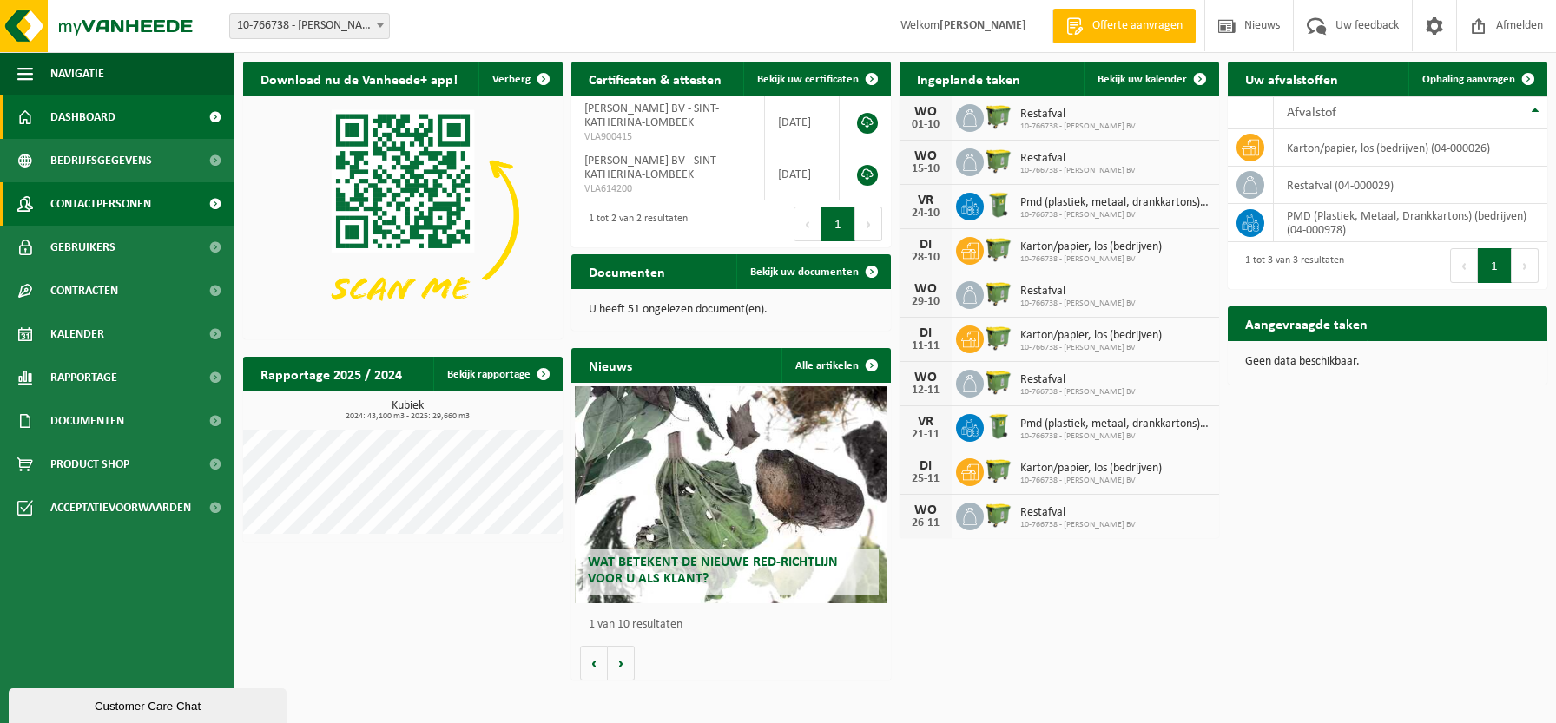
click at [87, 209] on span "Contactpersonen" at bounding box center [100, 203] width 101 height 43
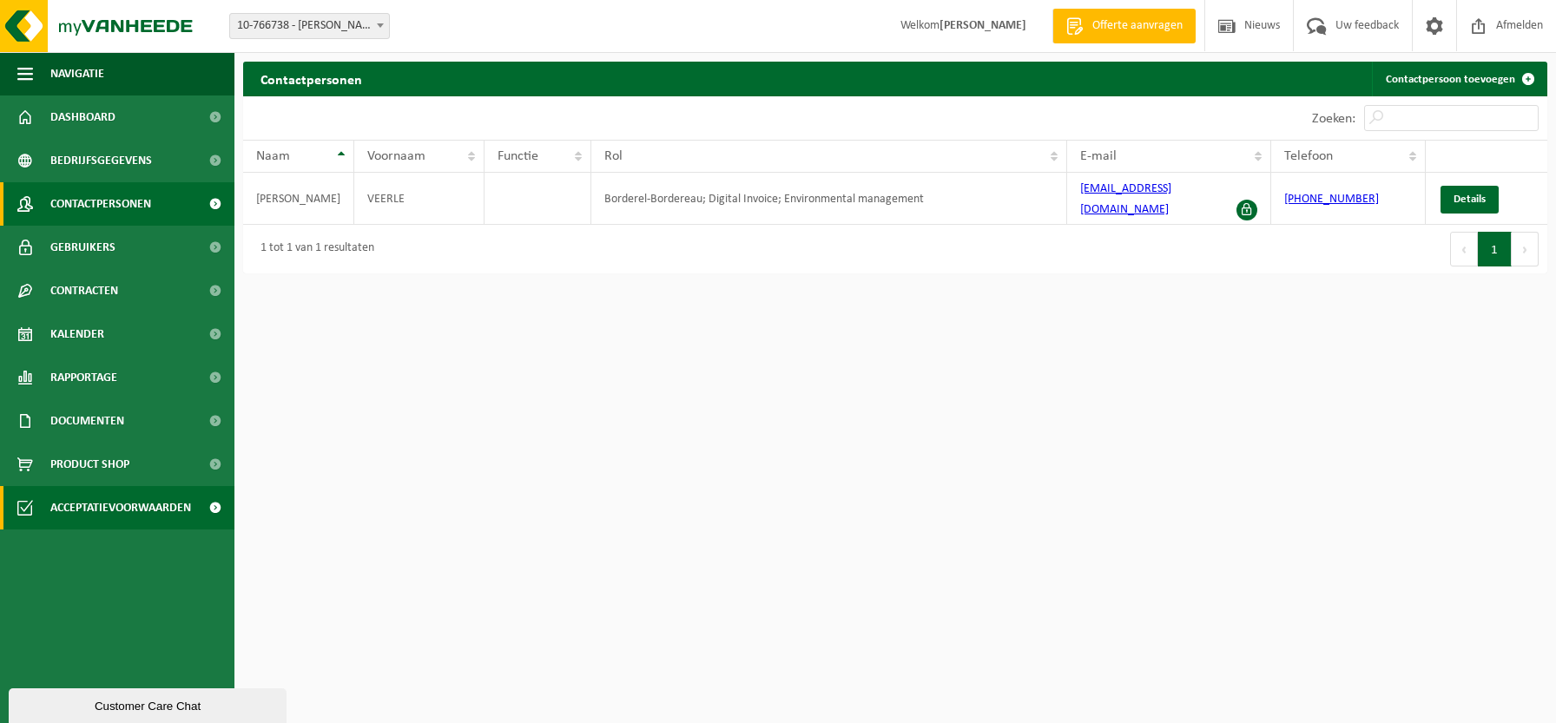
click at [79, 515] on span "Acceptatievoorwaarden" at bounding box center [120, 507] width 141 height 43
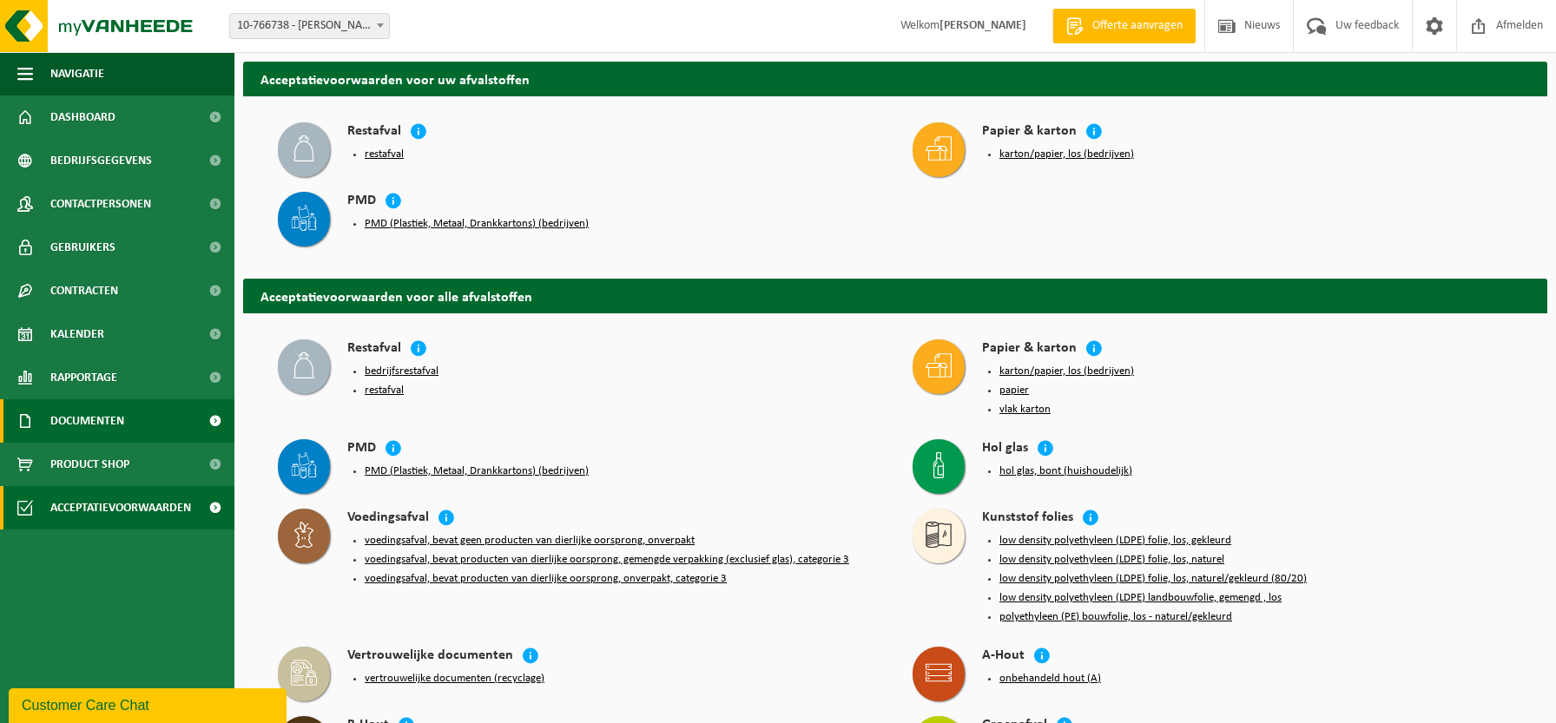
click at [82, 419] on span "Documenten" at bounding box center [87, 420] width 74 height 43
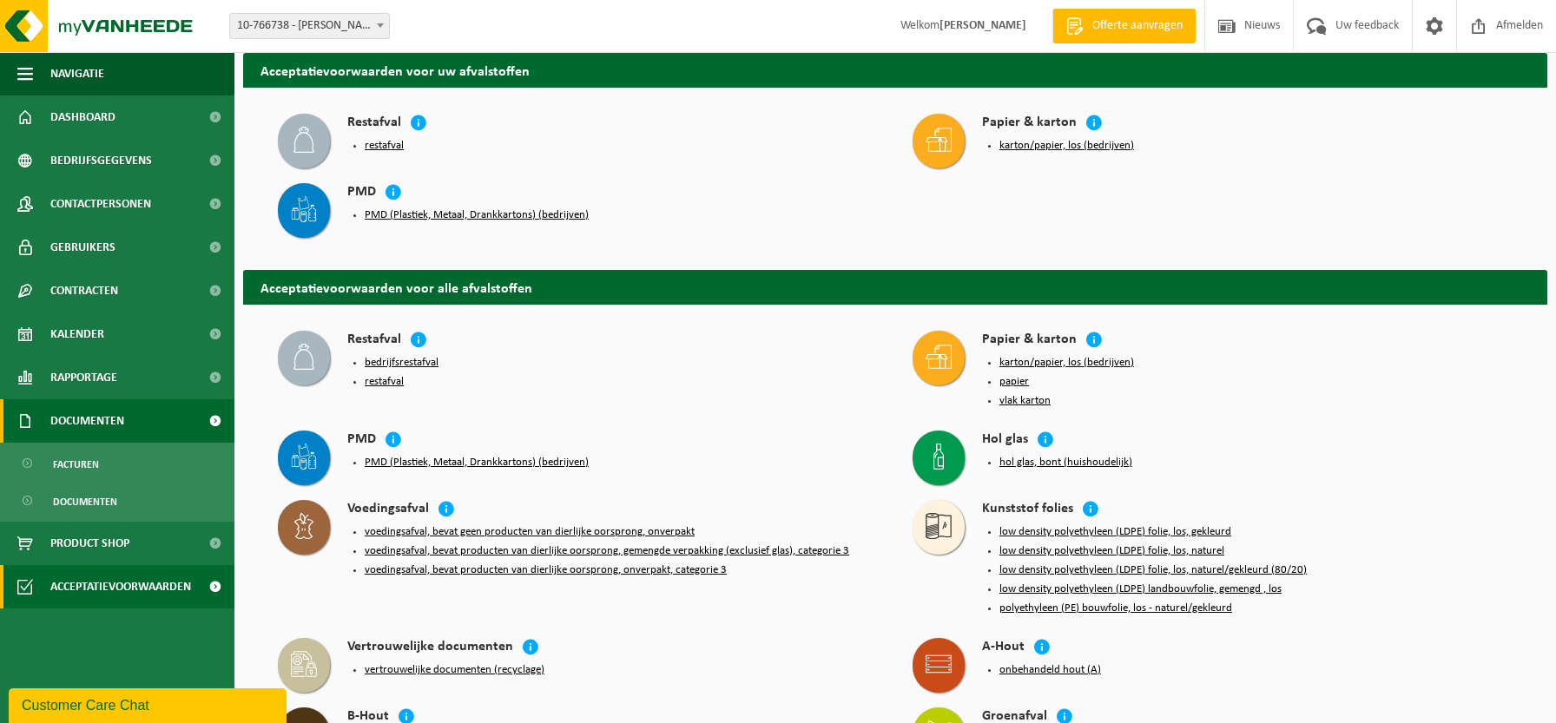
scroll to position [10, 0]
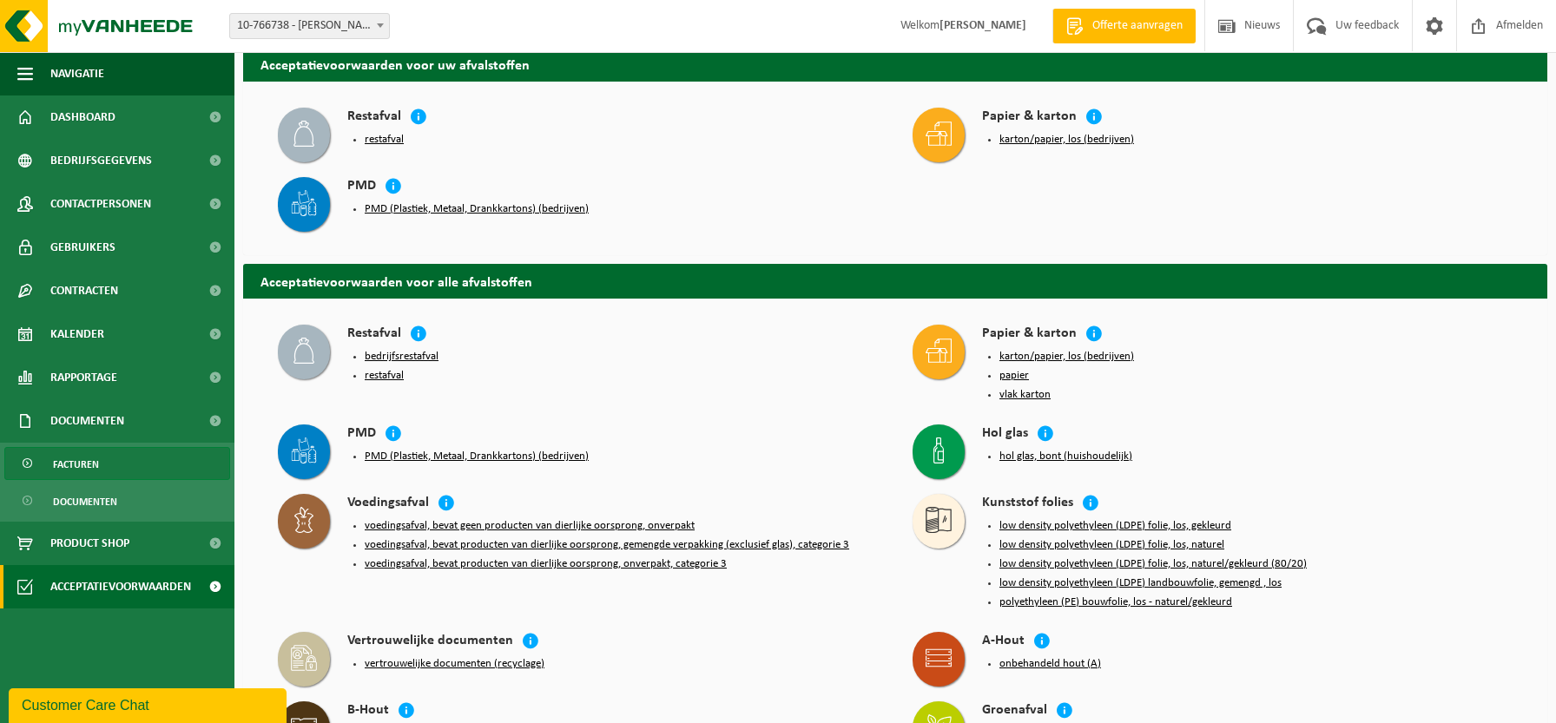
click at [68, 468] on span "Facturen" at bounding box center [76, 464] width 46 height 33
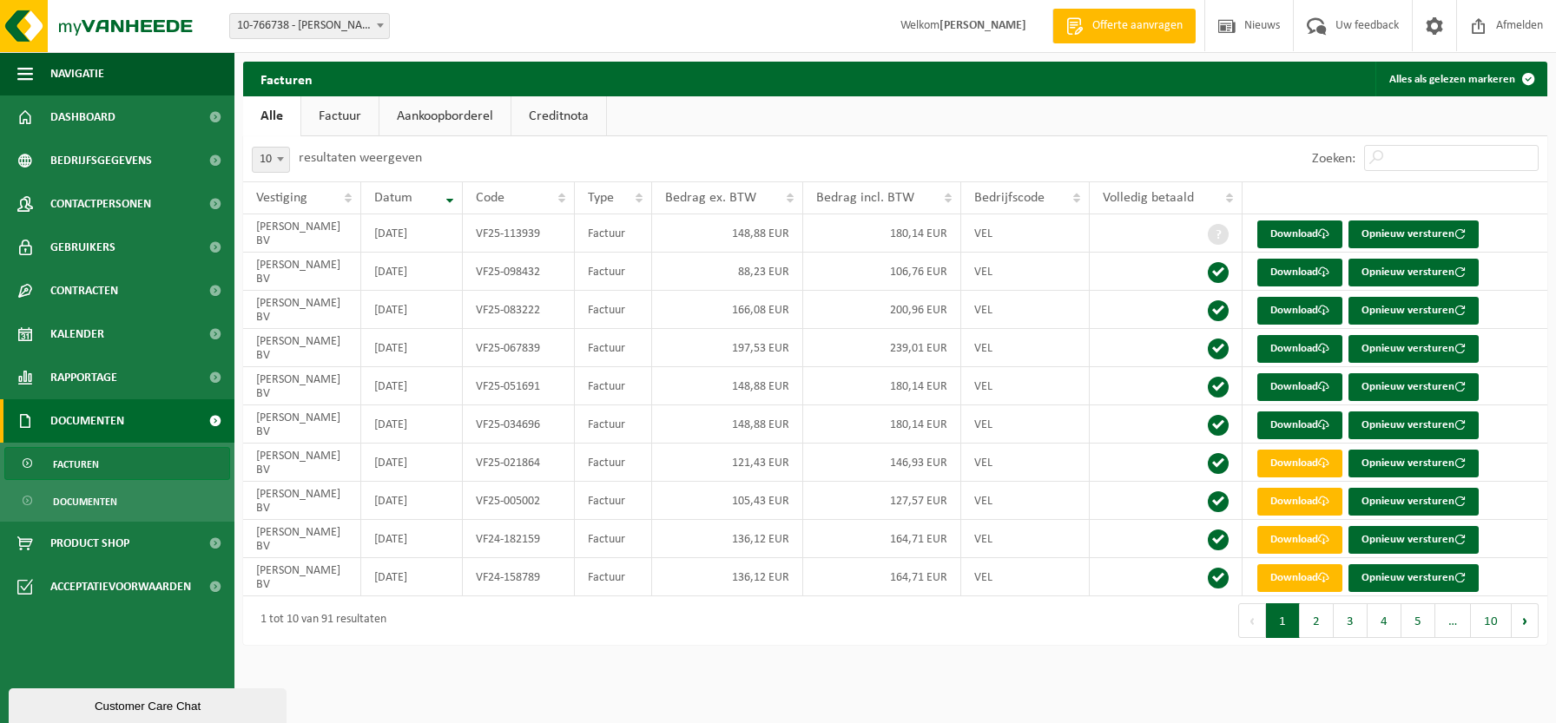
click at [347, 122] on link "Factuur" at bounding box center [339, 116] width 77 height 40
click at [506, 110] on link "Aankoopborderel" at bounding box center [446, 116] width 131 height 40
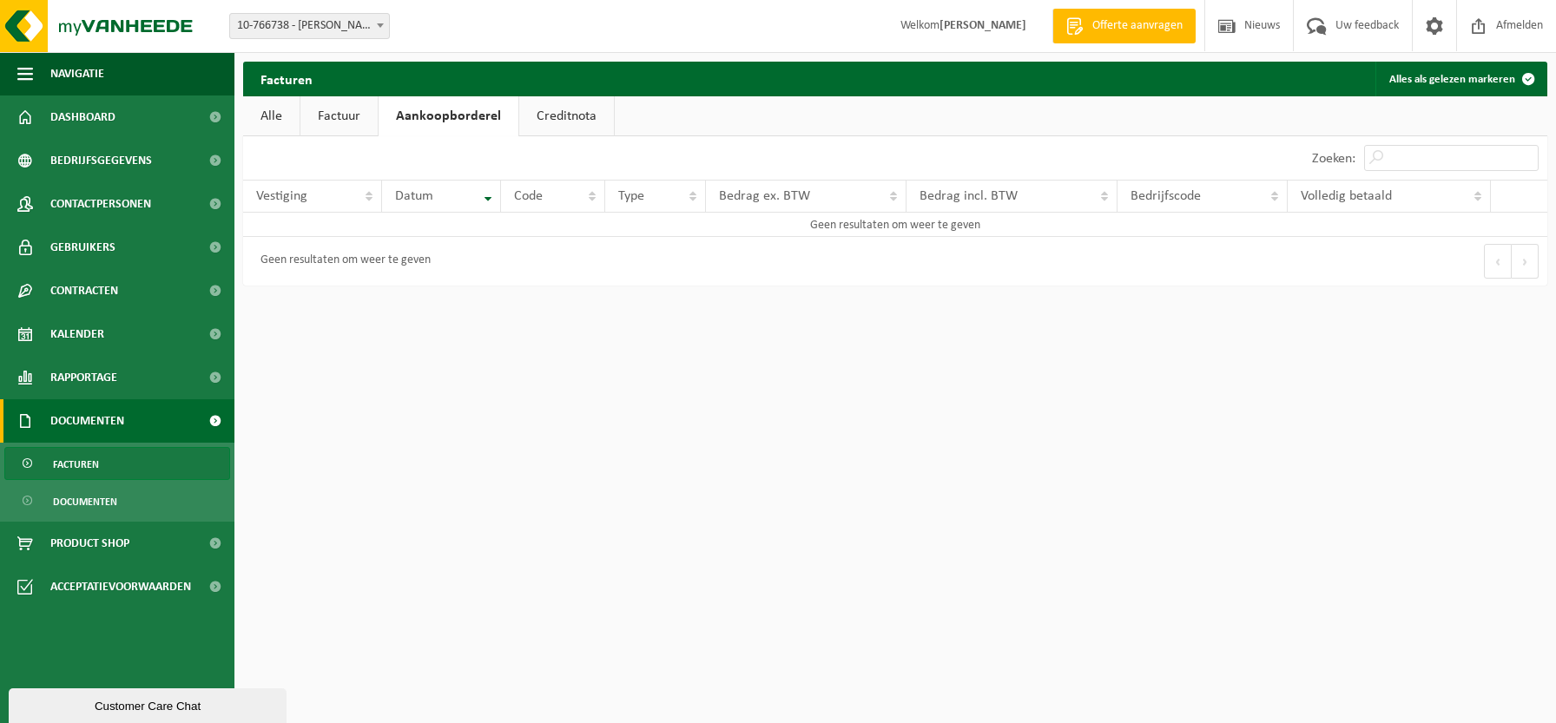
click at [535, 114] on link "Creditnota" at bounding box center [566, 116] width 95 height 40
click at [280, 115] on link "Alle" at bounding box center [271, 116] width 56 height 40
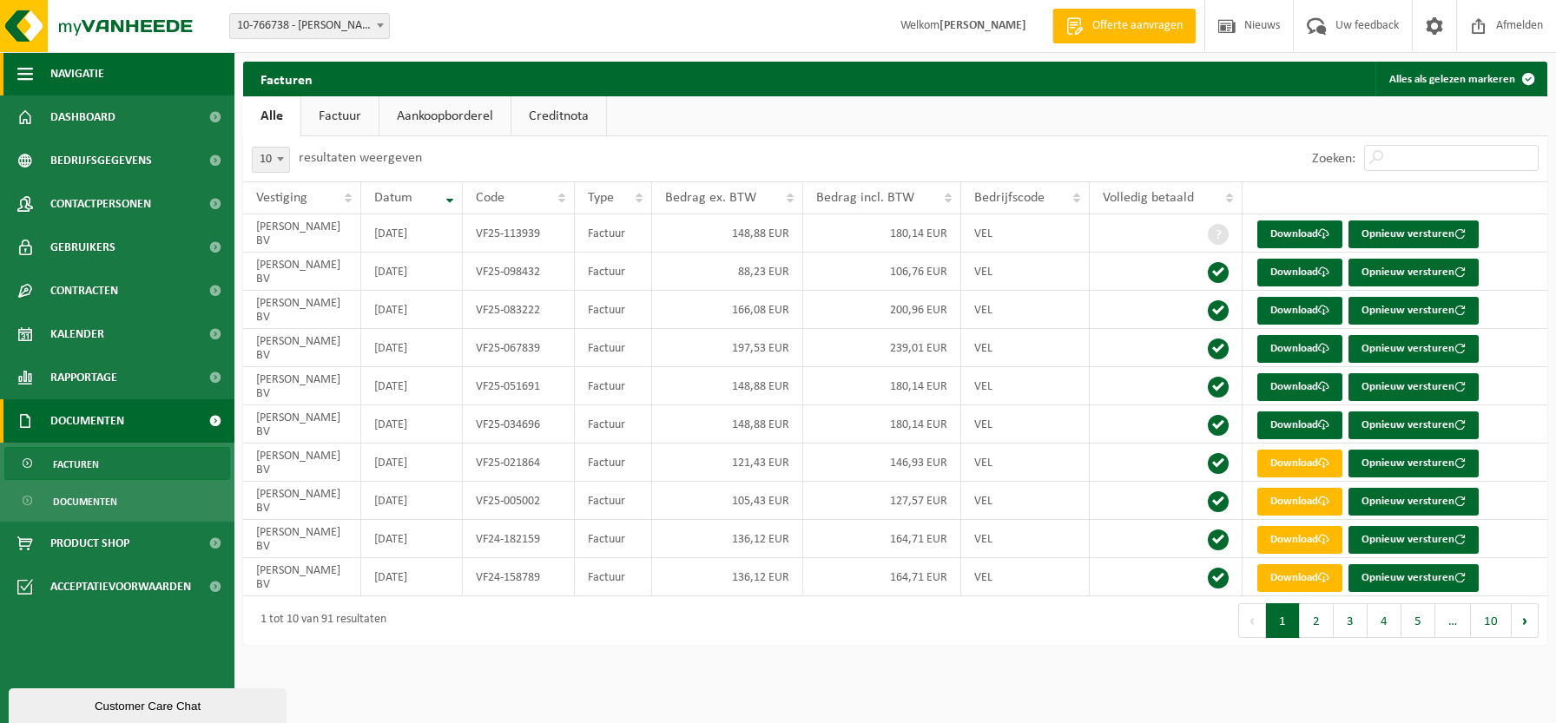
click at [89, 78] on span "Navigatie" at bounding box center [77, 73] width 54 height 43
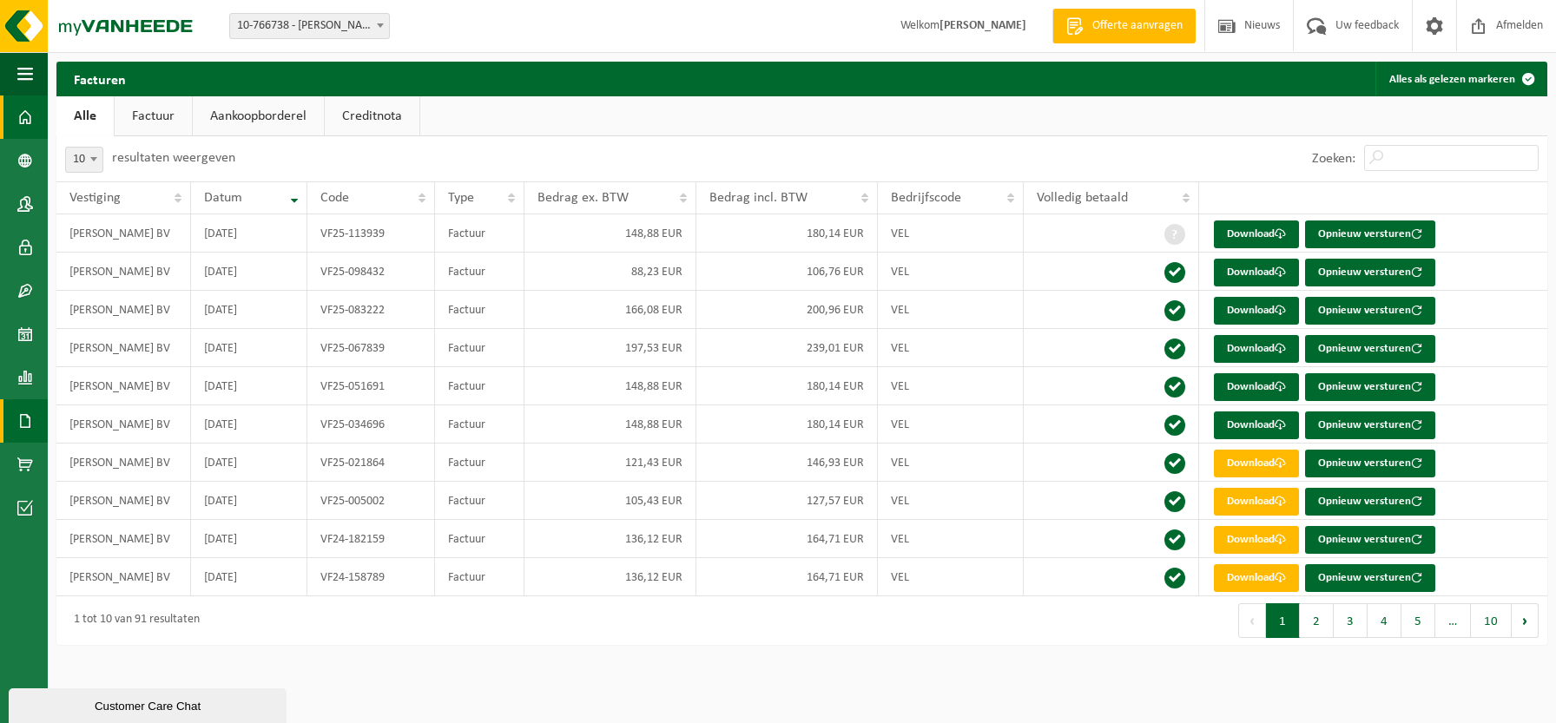
click at [36, 127] on link "Dashboard" at bounding box center [24, 117] width 48 height 43
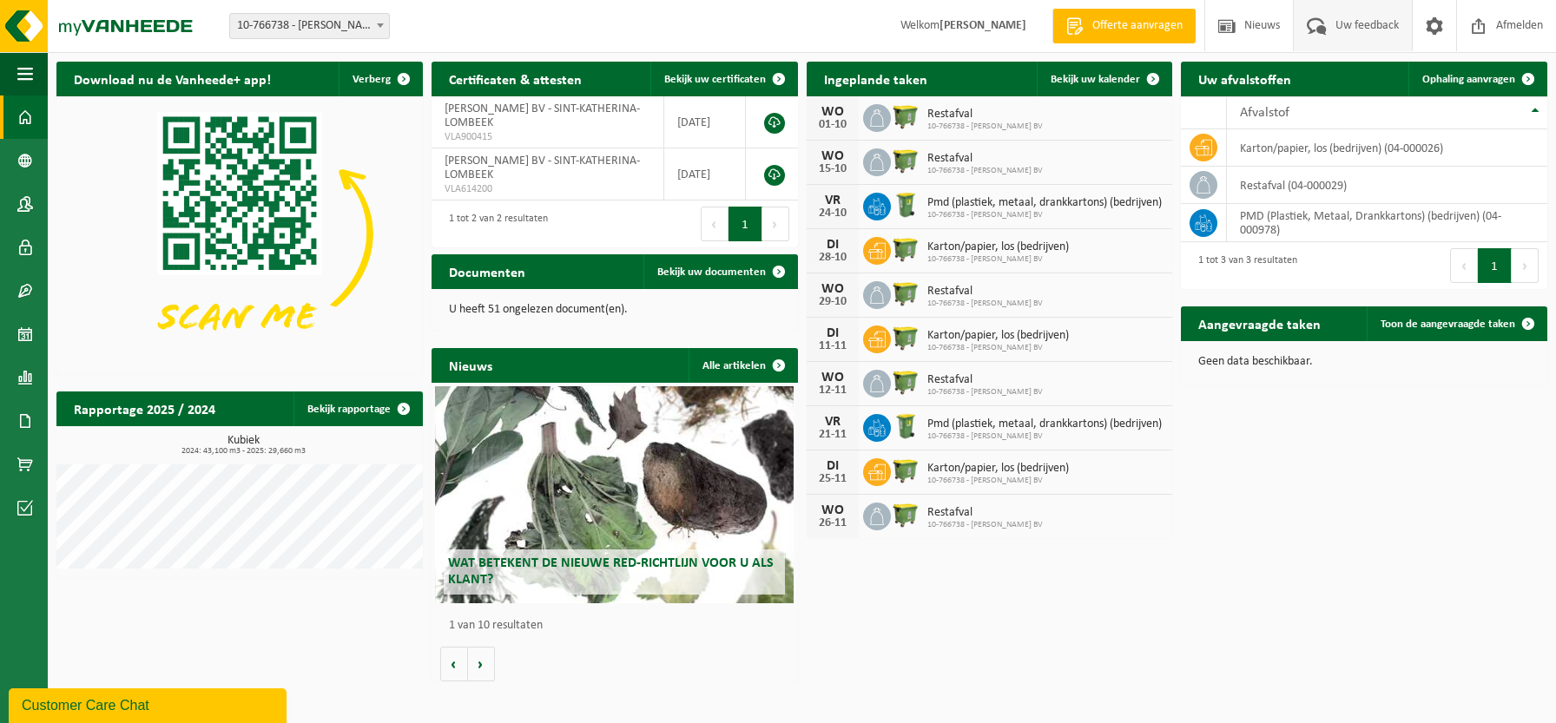
click at [1361, 34] on span "Uw feedback" at bounding box center [1367, 25] width 72 height 51
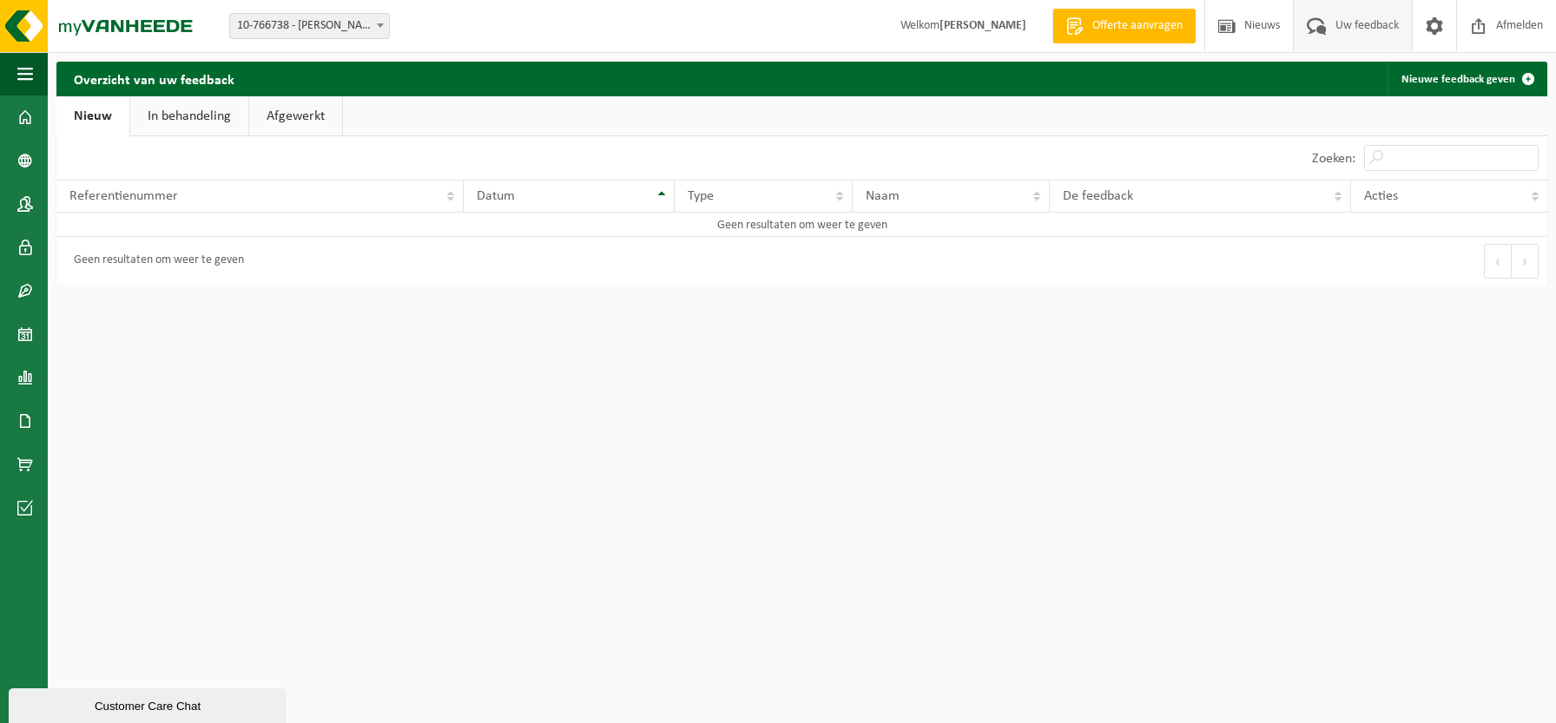
click at [135, 706] on div "Customer Care Chat" at bounding box center [148, 706] width 252 height 13
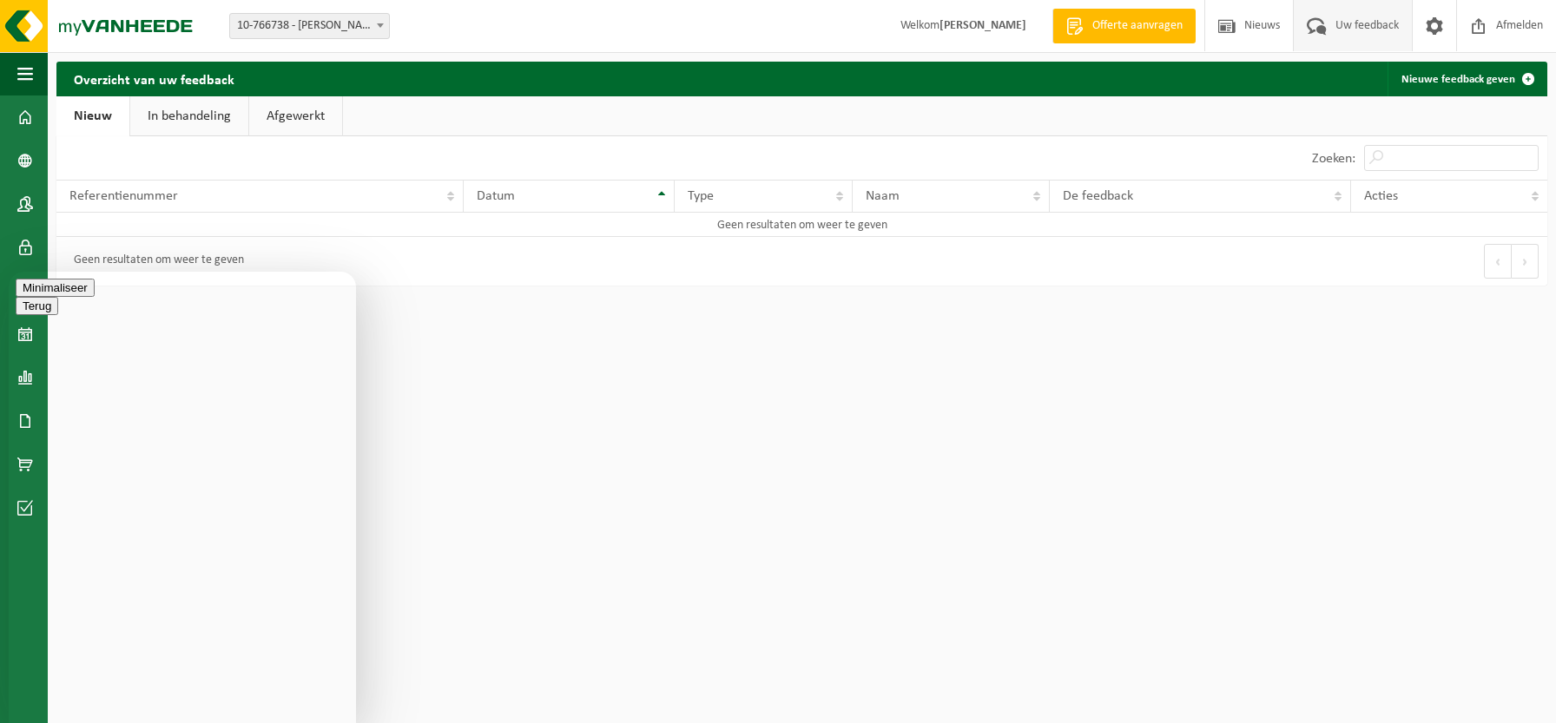
type textarea "e"
type textarea "Goede middag,"
type textarea "ik heb een vraagje ivm mijn laatst ontvangen factuur. kan ik hiervoor bij u ter…"
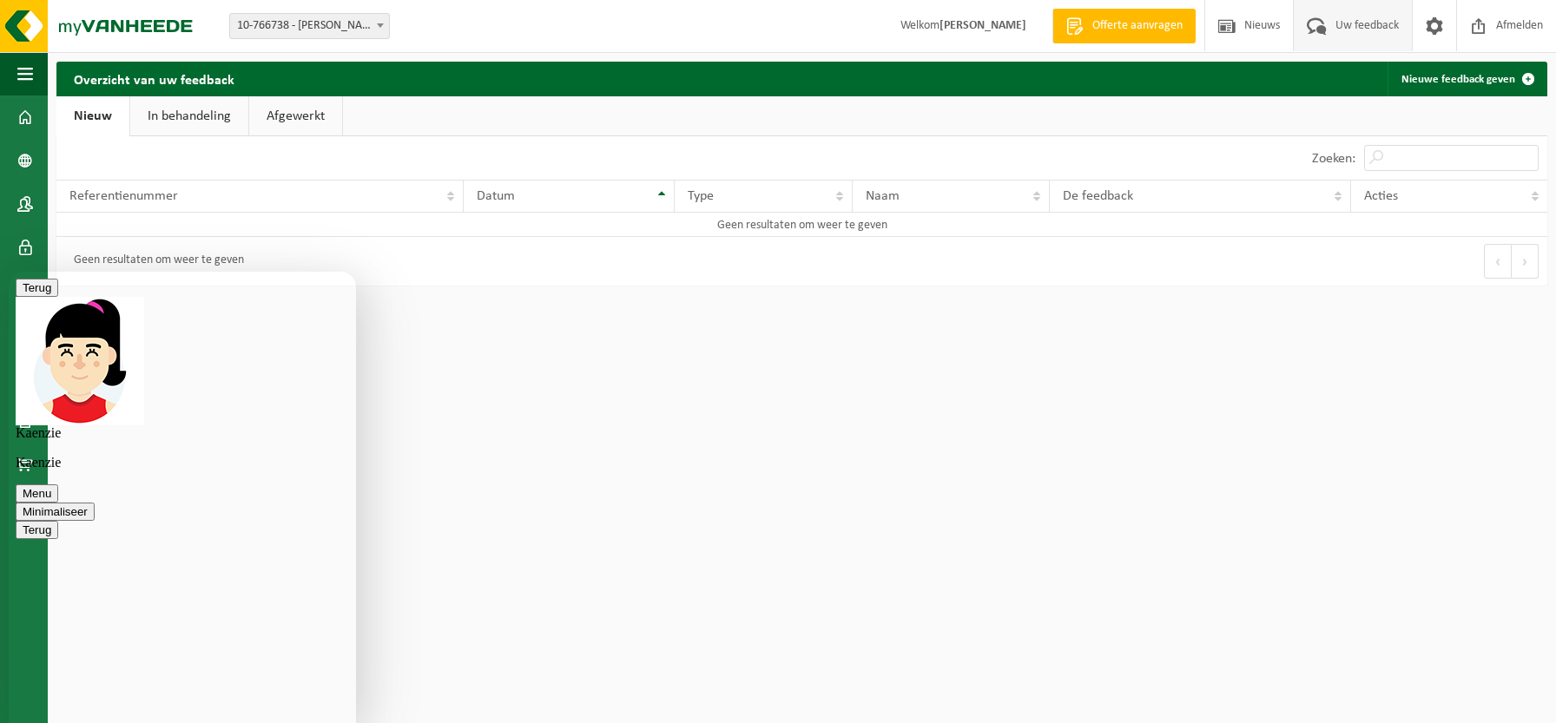
type textarea "D"
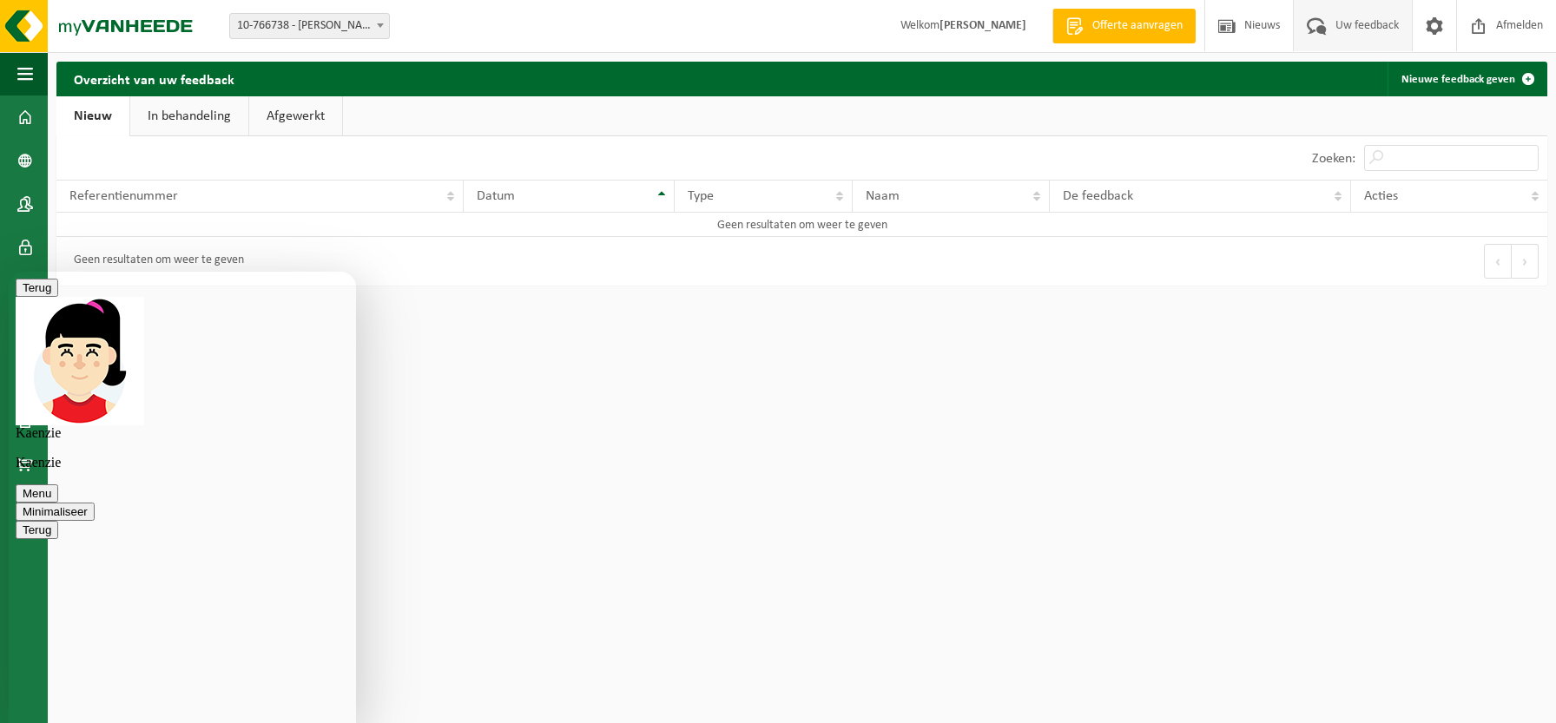
paste textarea "765_Ciril => hier is de omgevingsvergunning bekomen, wil dit zeggen dat we dan …"
type textarea "er werd me een bedrag van 15 eur aangerekend met volgende omschrijving: Manipul…"
